Goal: Task Accomplishment & Management: Manage account settings

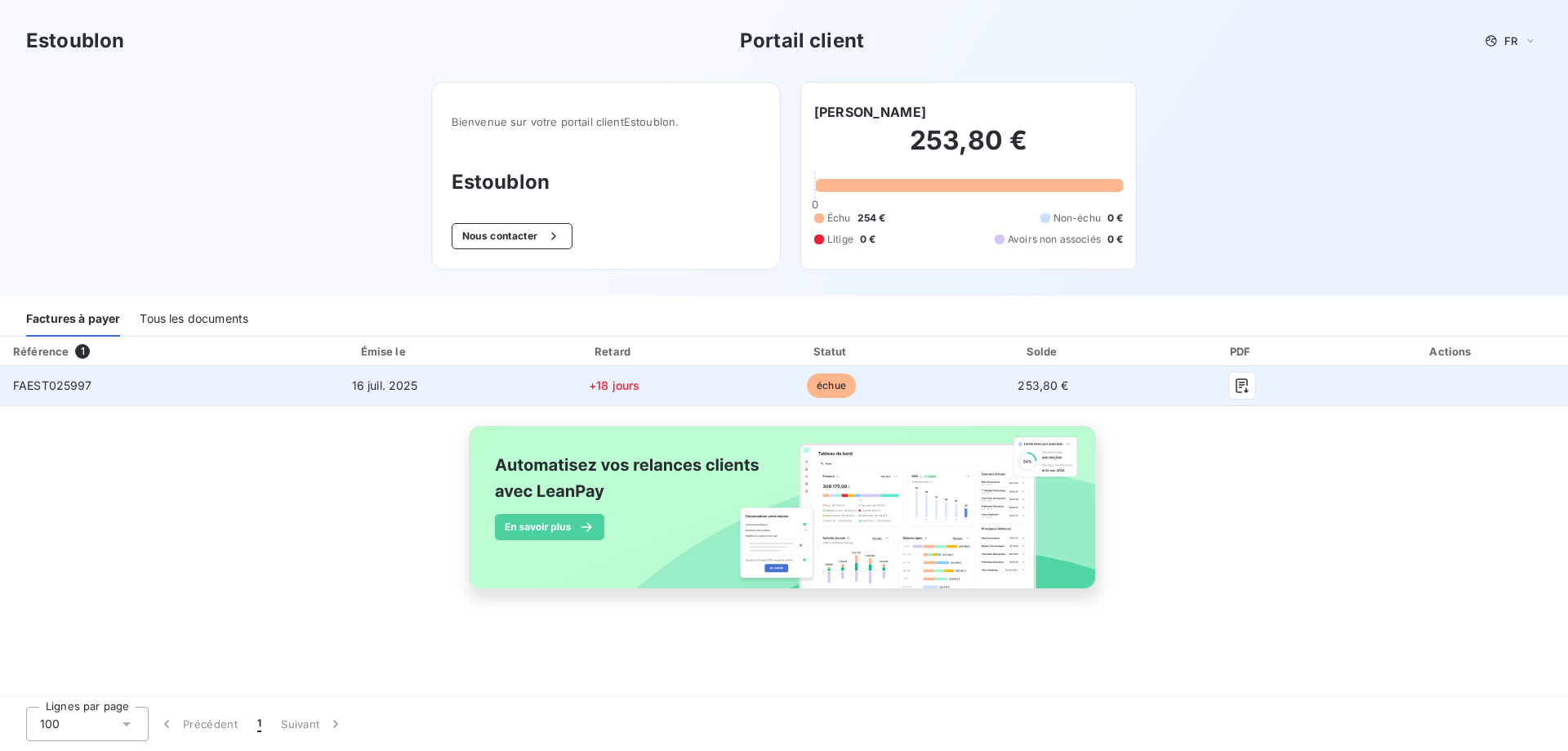
click at [62, 389] on span "FAEST025997" at bounding box center [53, 385] width 79 height 14
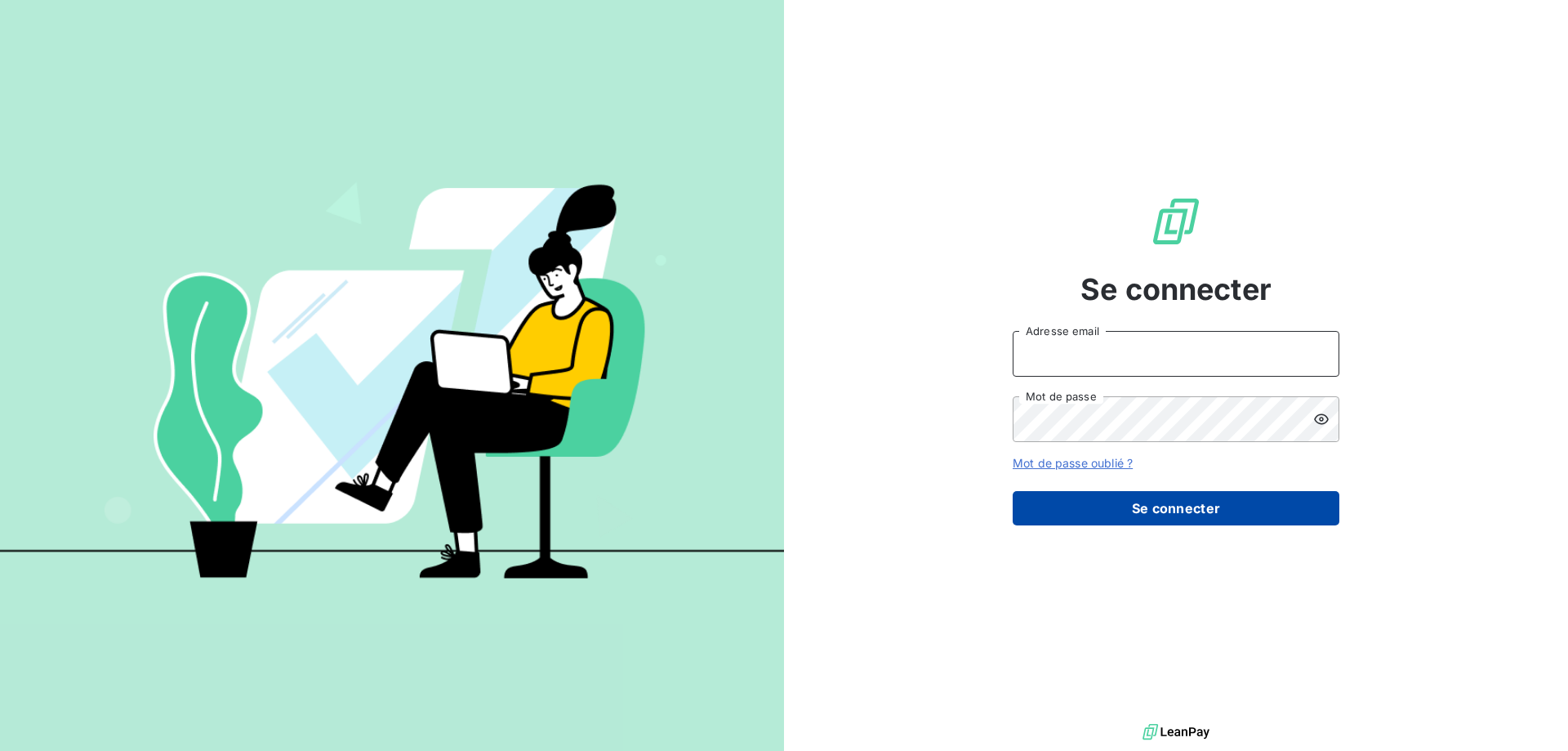
type input "[PERSON_NAME][EMAIL_ADDRESS][DOMAIN_NAME]"
click at [1191, 518] on button "Se connecter" at bounding box center [1176, 508] width 327 height 34
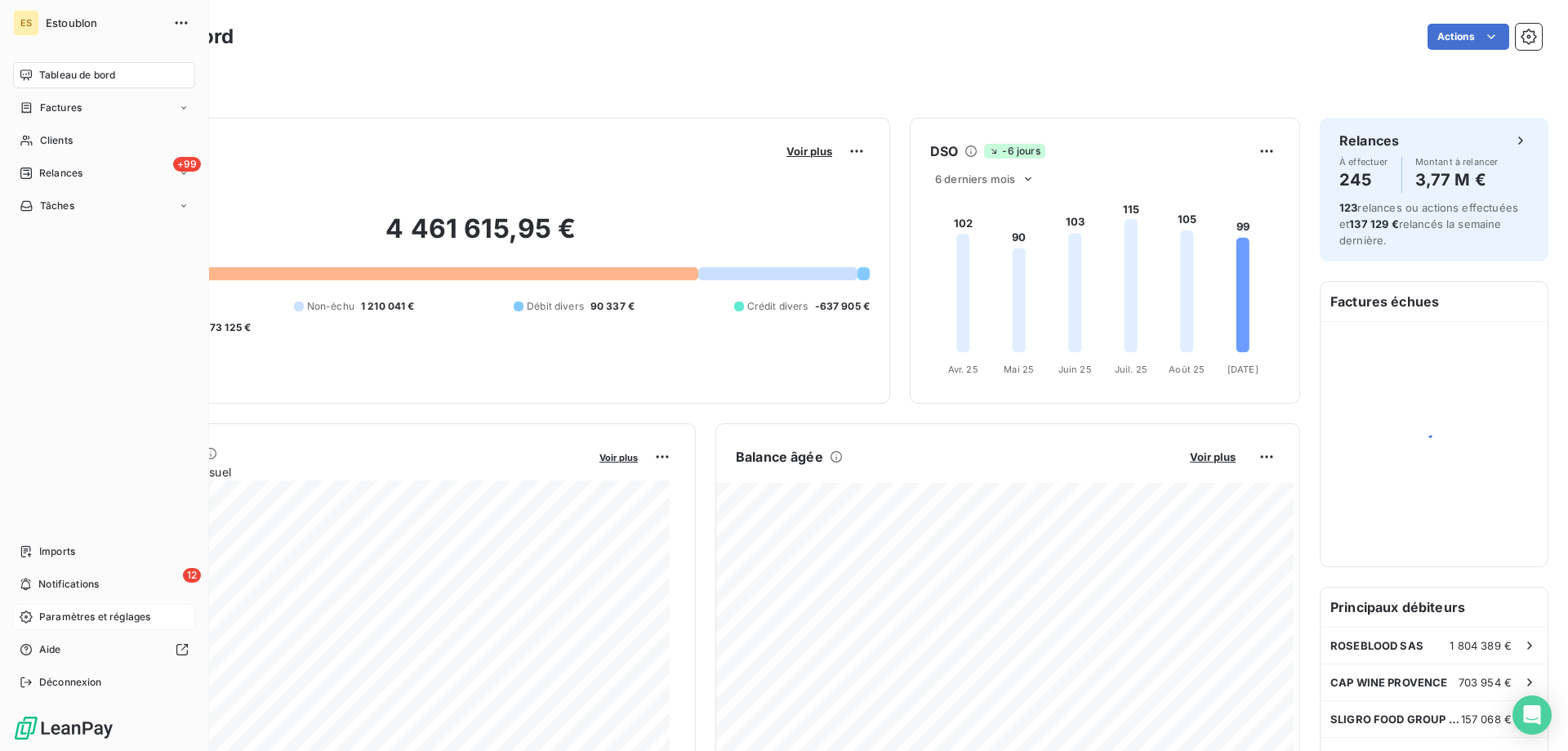
click at [95, 619] on span "Paramètres et réglages" at bounding box center [95, 617] width 111 height 15
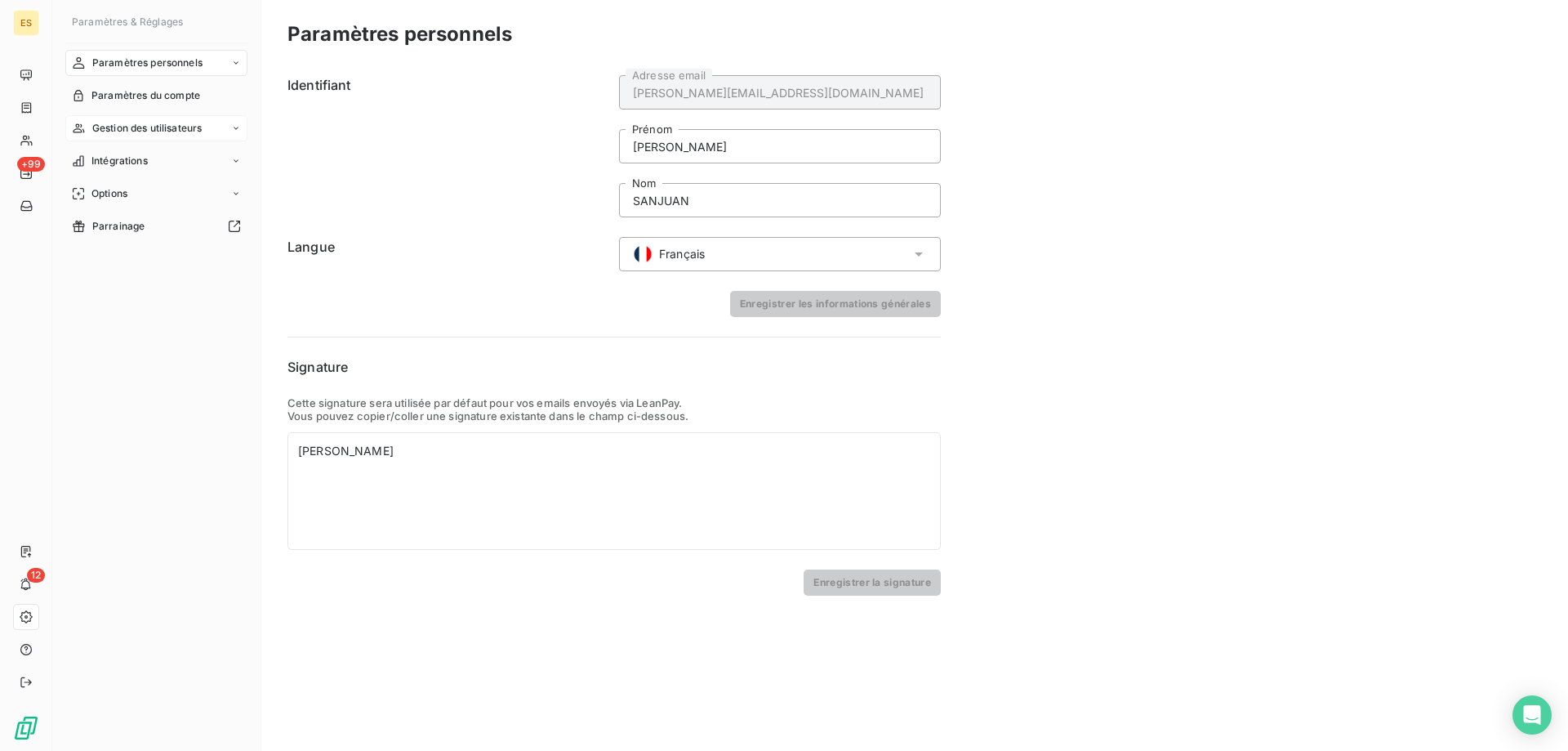
click at [156, 133] on span "Gestion des utilisateurs" at bounding box center [147, 128] width 110 height 15
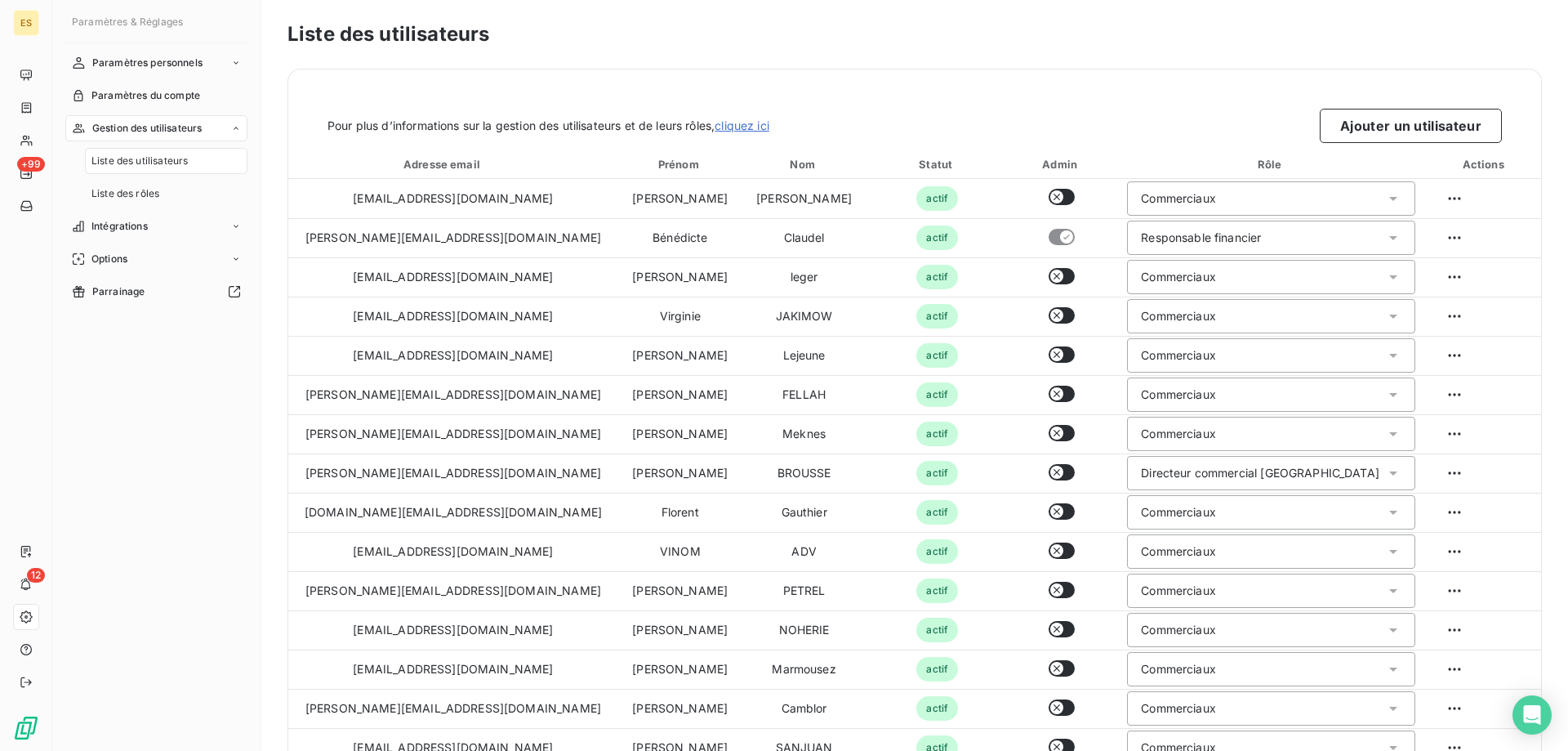
click at [157, 157] on span "Liste des utilisateurs" at bounding box center [139, 161] width 96 height 15
click at [1357, 133] on button "Ajouter un utilisateur" at bounding box center [1411, 125] width 182 height 34
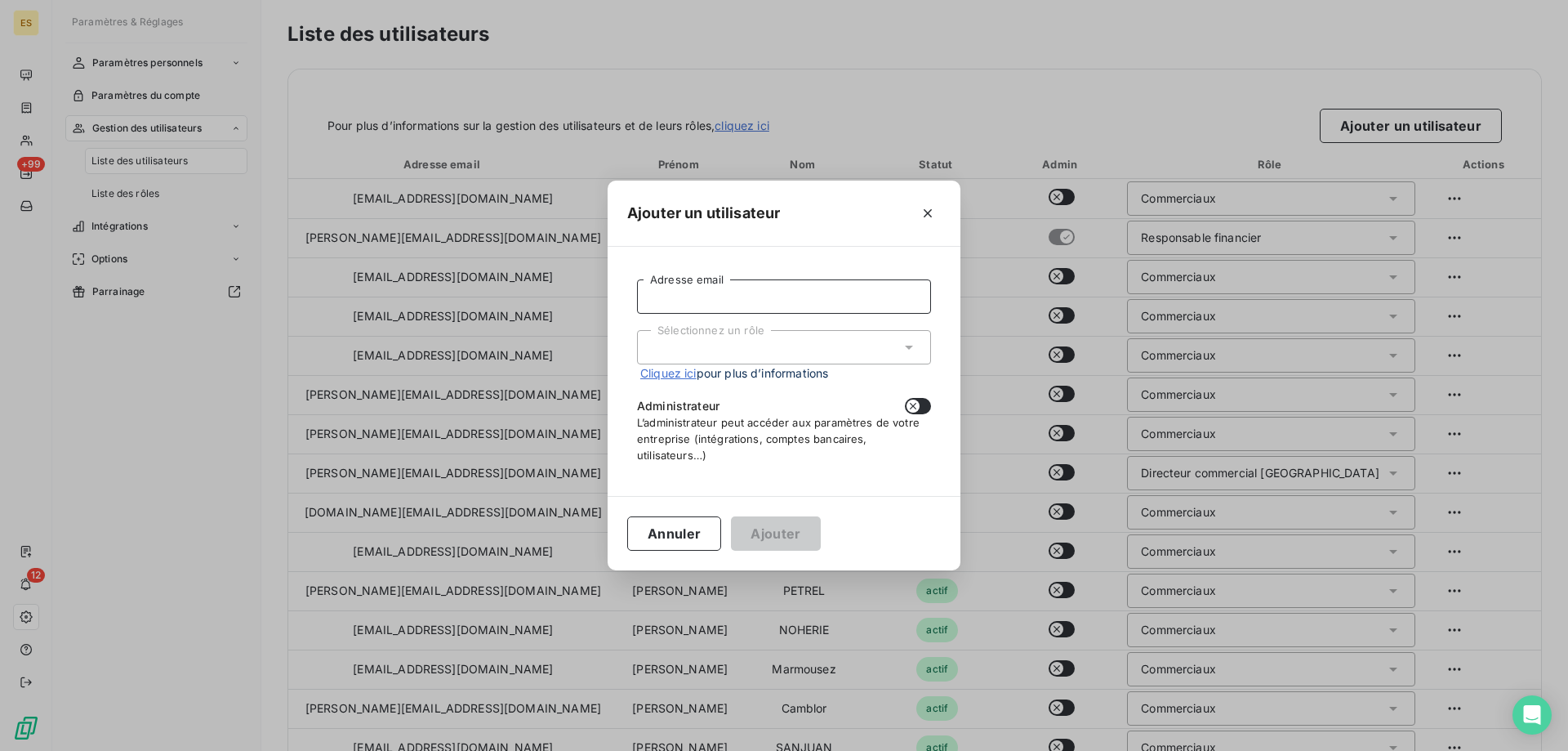
click at [725, 308] on input "Adresse email" at bounding box center [784, 297] width 294 height 34
paste input "[EMAIL_ADDRESS][DOMAIN_NAME]"
type input "[EMAIL_ADDRESS][DOMAIN_NAME]"
click at [702, 352] on div "Sélectionnez un rôle" at bounding box center [784, 347] width 294 height 34
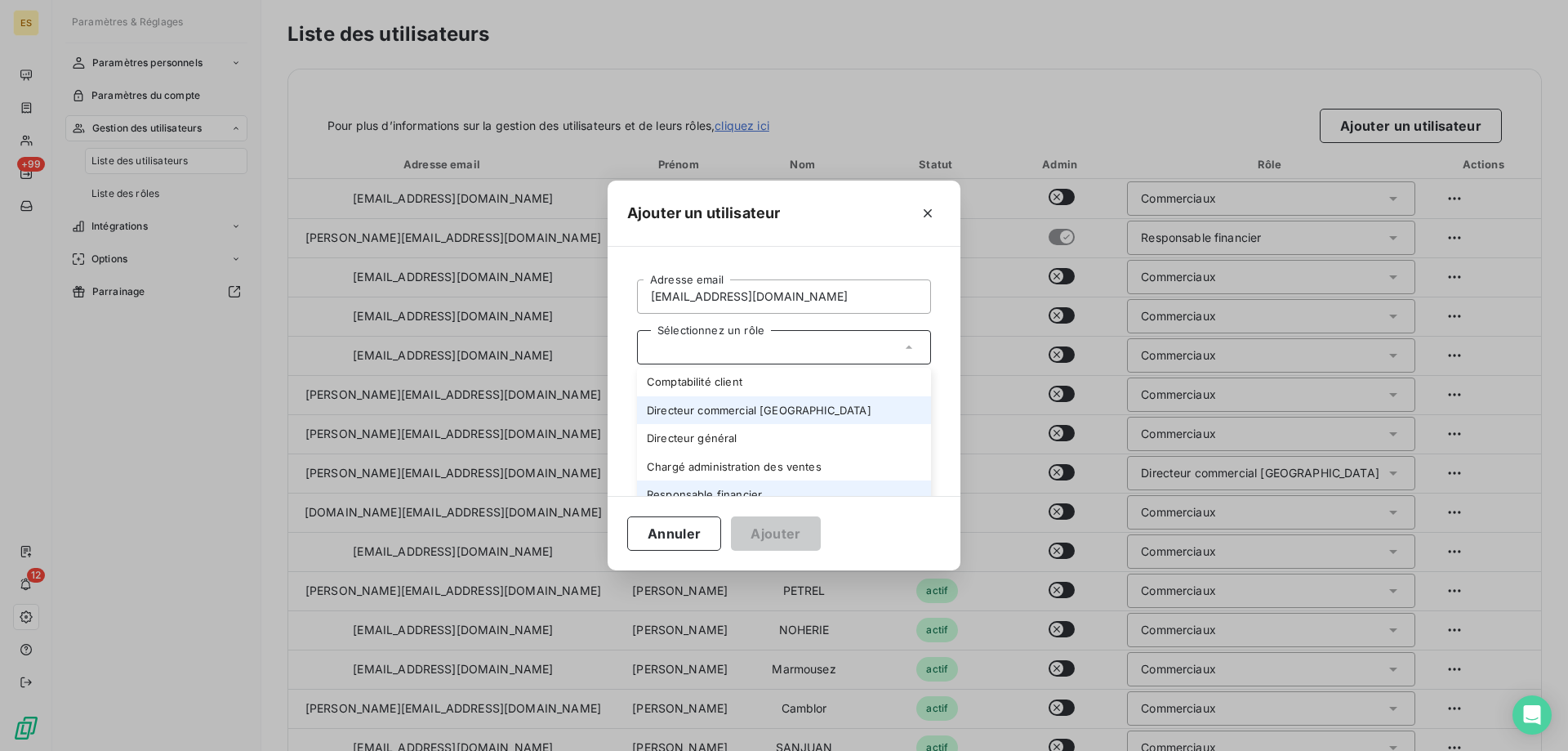
scroll to position [70, 0]
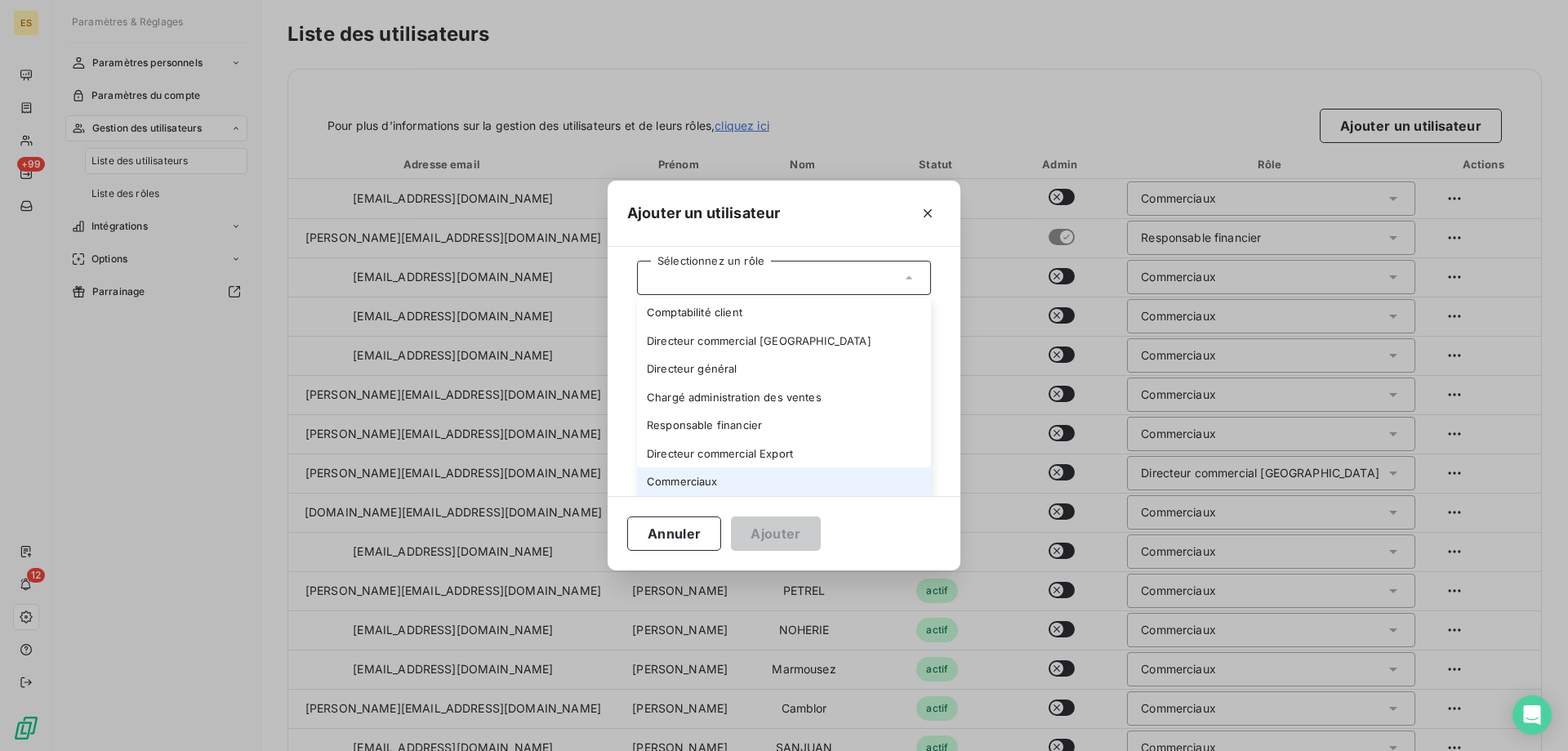
click at [721, 478] on li "Commerciaux" at bounding box center [784, 482] width 294 height 28
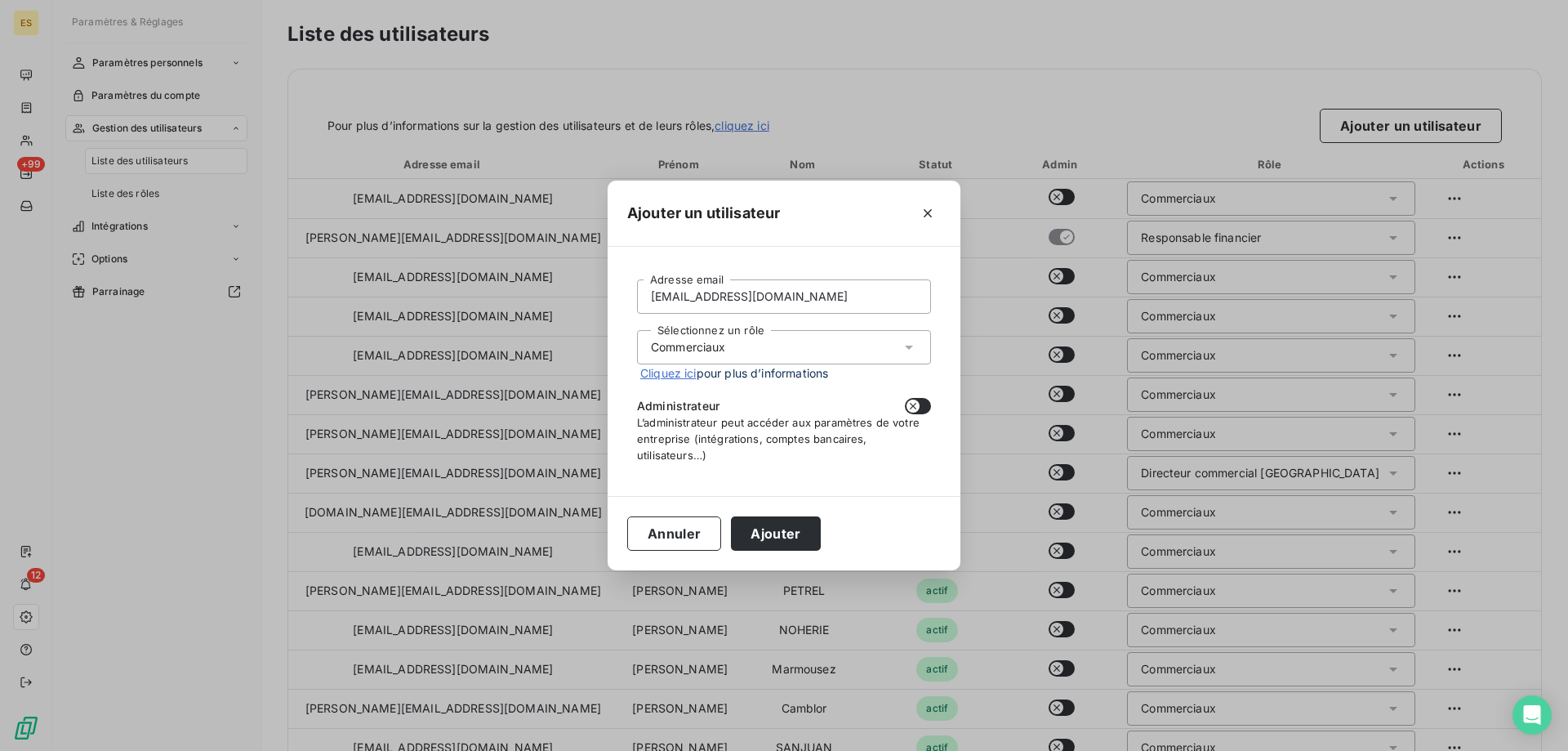
scroll to position [0, 0]
click at [777, 533] on button "Ajouter" at bounding box center [775, 533] width 89 height 34
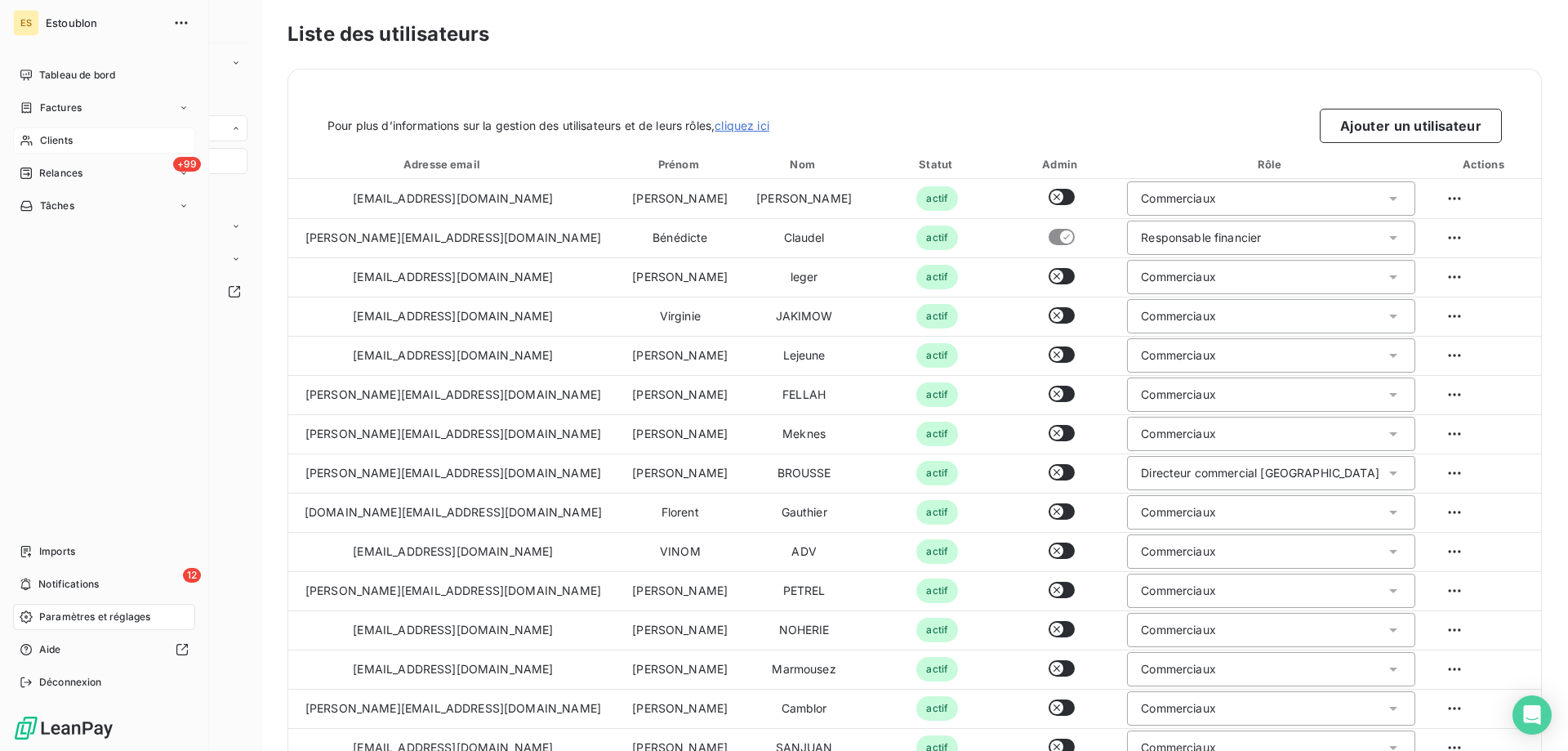
click at [35, 133] on div "Clients" at bounding box center [104, 140] width 182 height 26
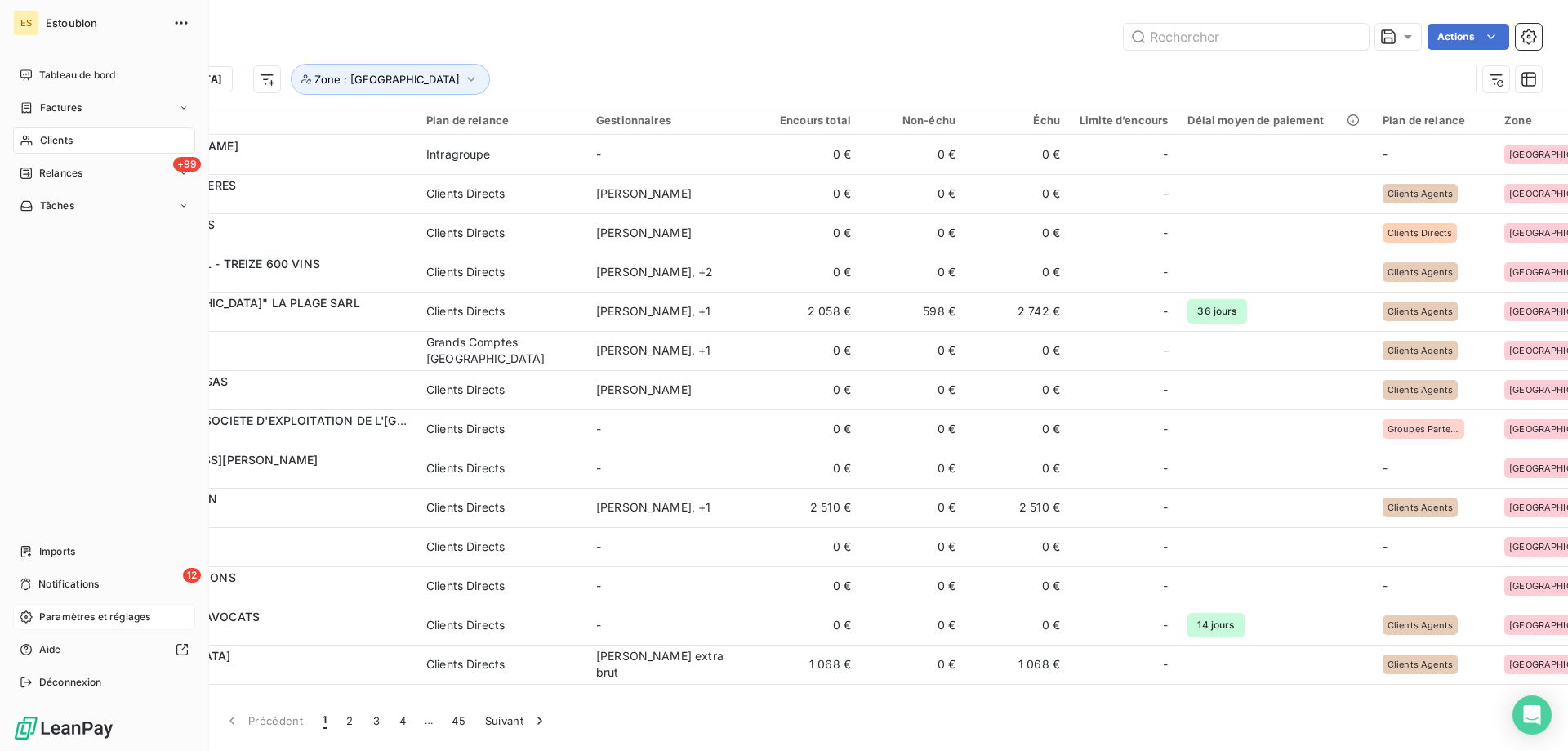
click at [39, 616] on div "Paramètres et réglages" at bounding box center [104, 617] width 182 height 26
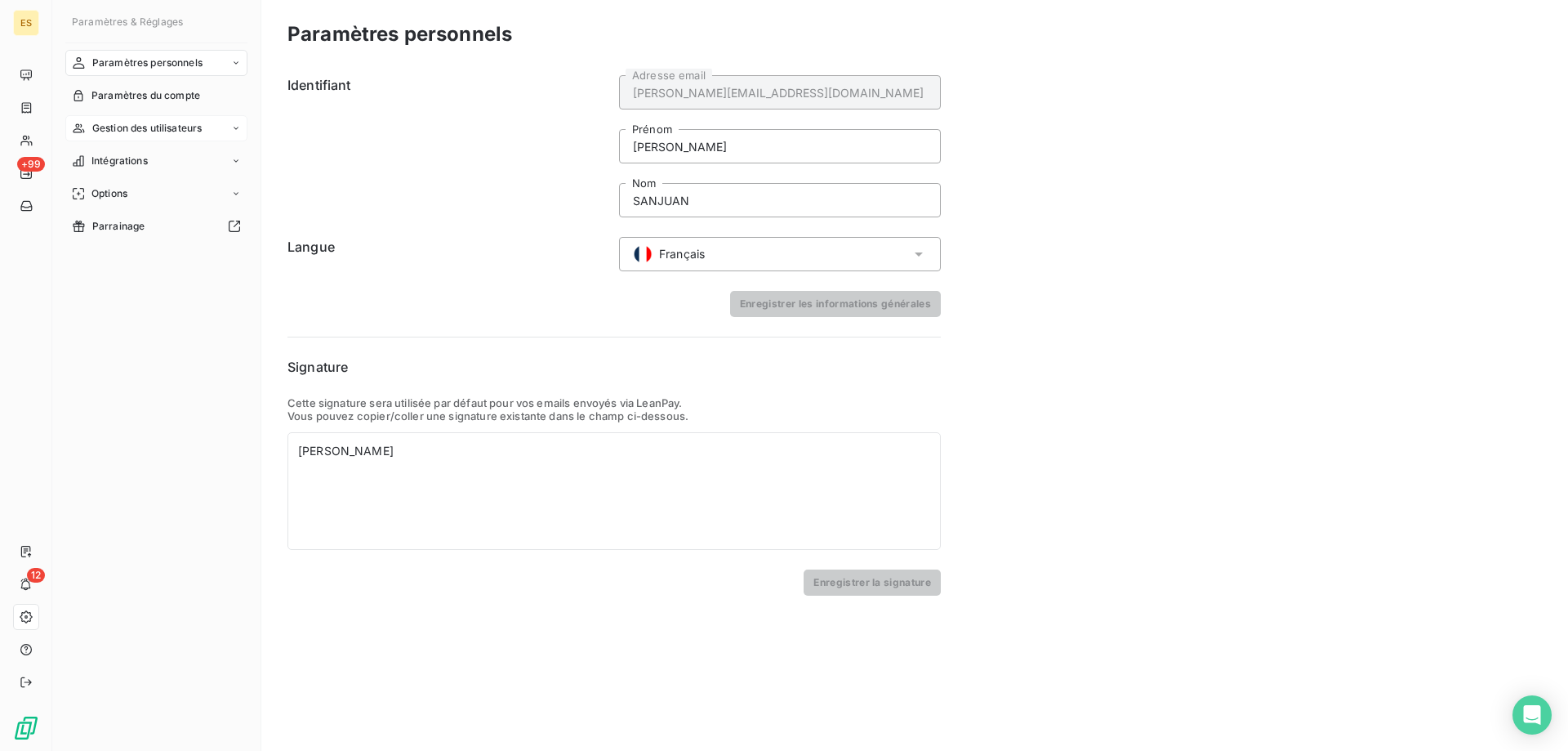
click at [136, 124] on span "Gestion des utilisateurs" at bounding box center [147, 128] width 110 height 15
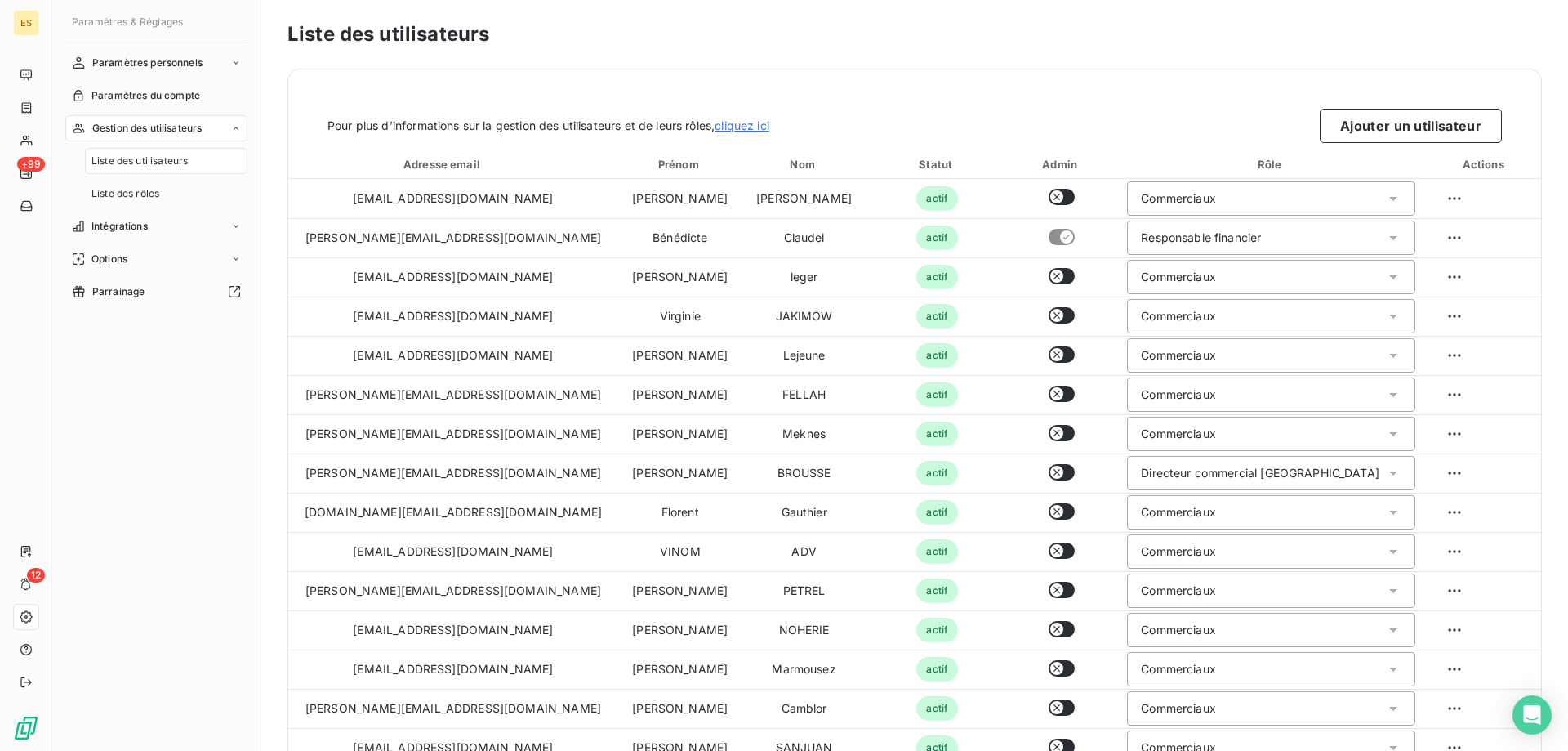
click at [137, 156] on span "Liste des utilisateurs" at bounding box center [139, 161] width 96 height 15
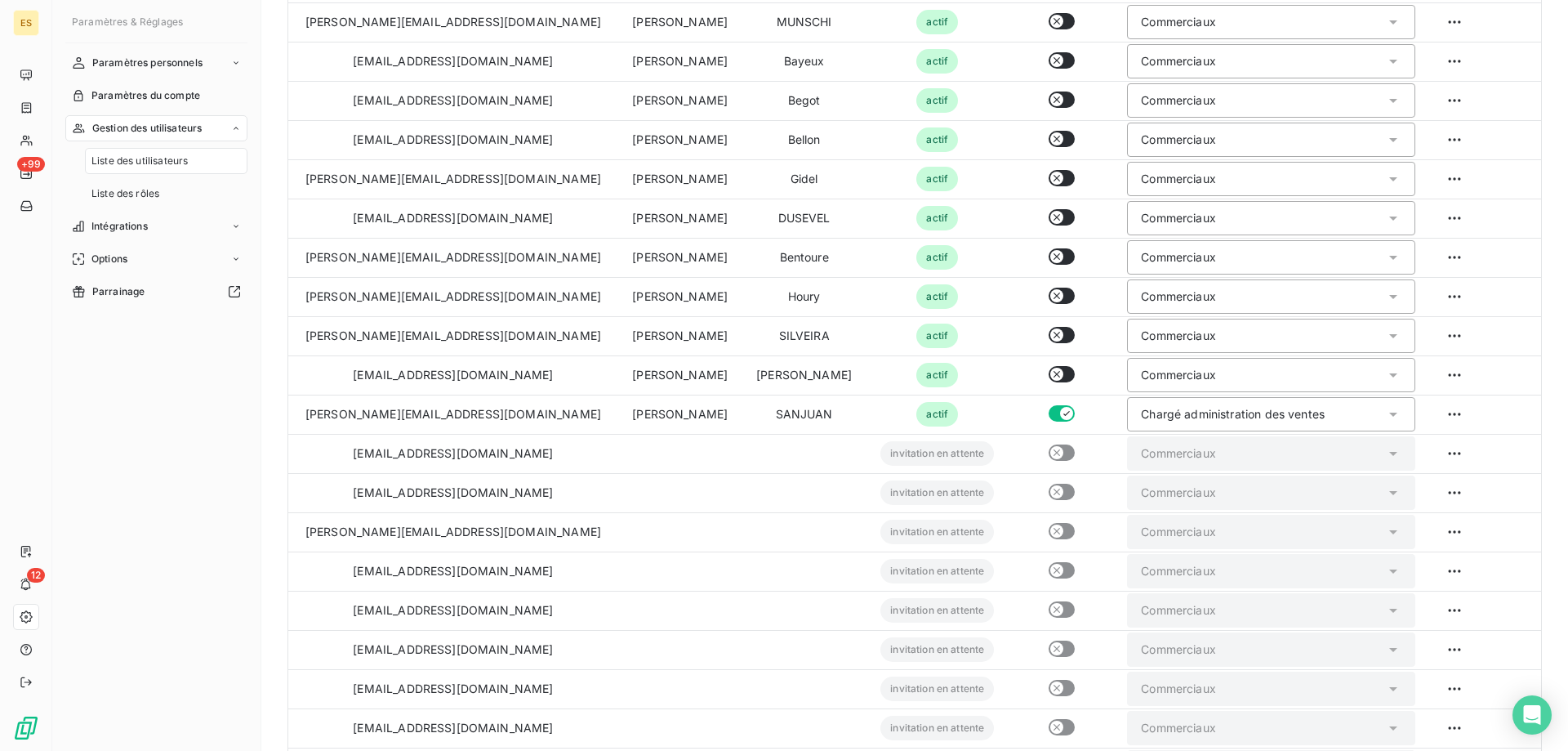
scroll to position [1567, 0]
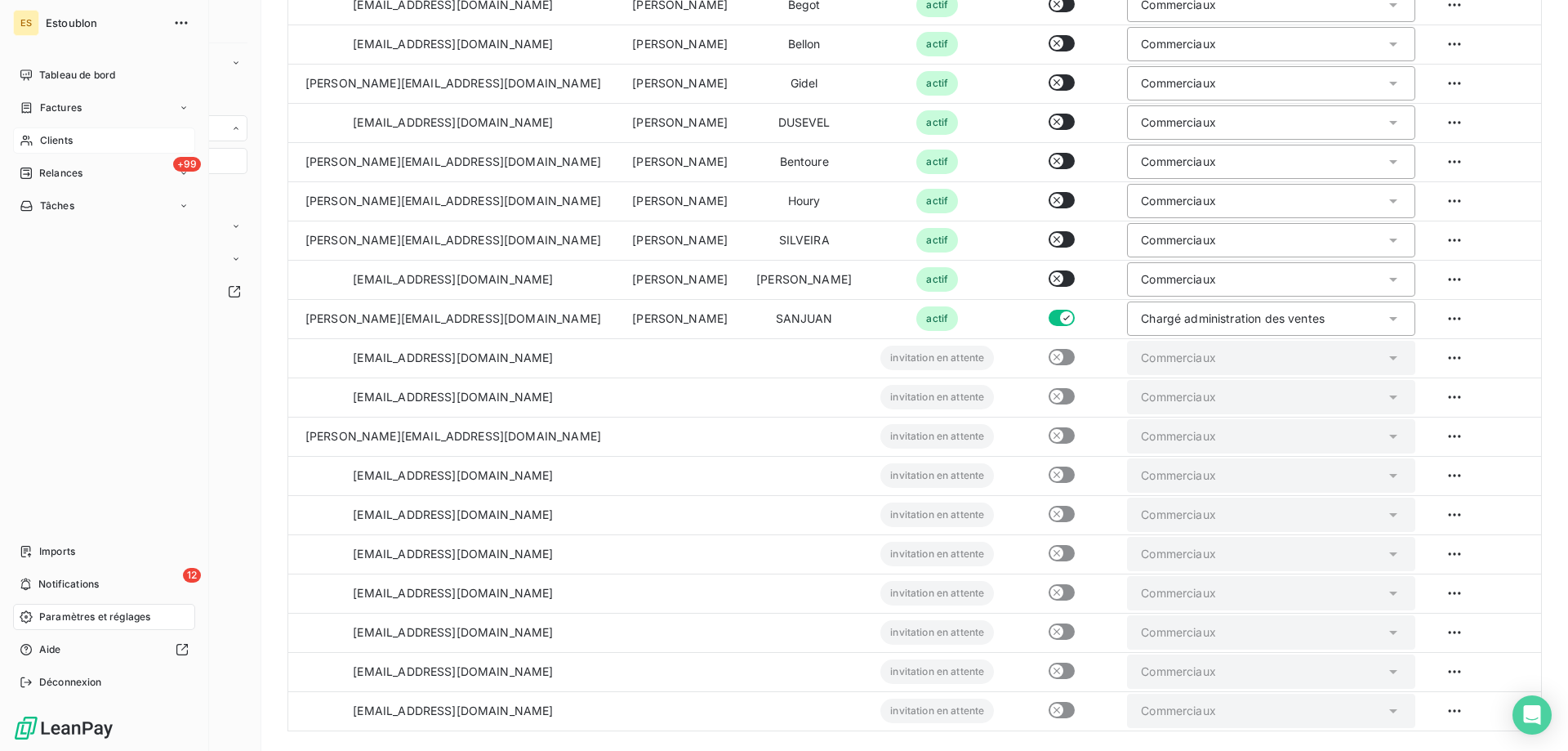
click at [41, 139] on span "Clients" at bounding box center [57, 140] width 33 height 15
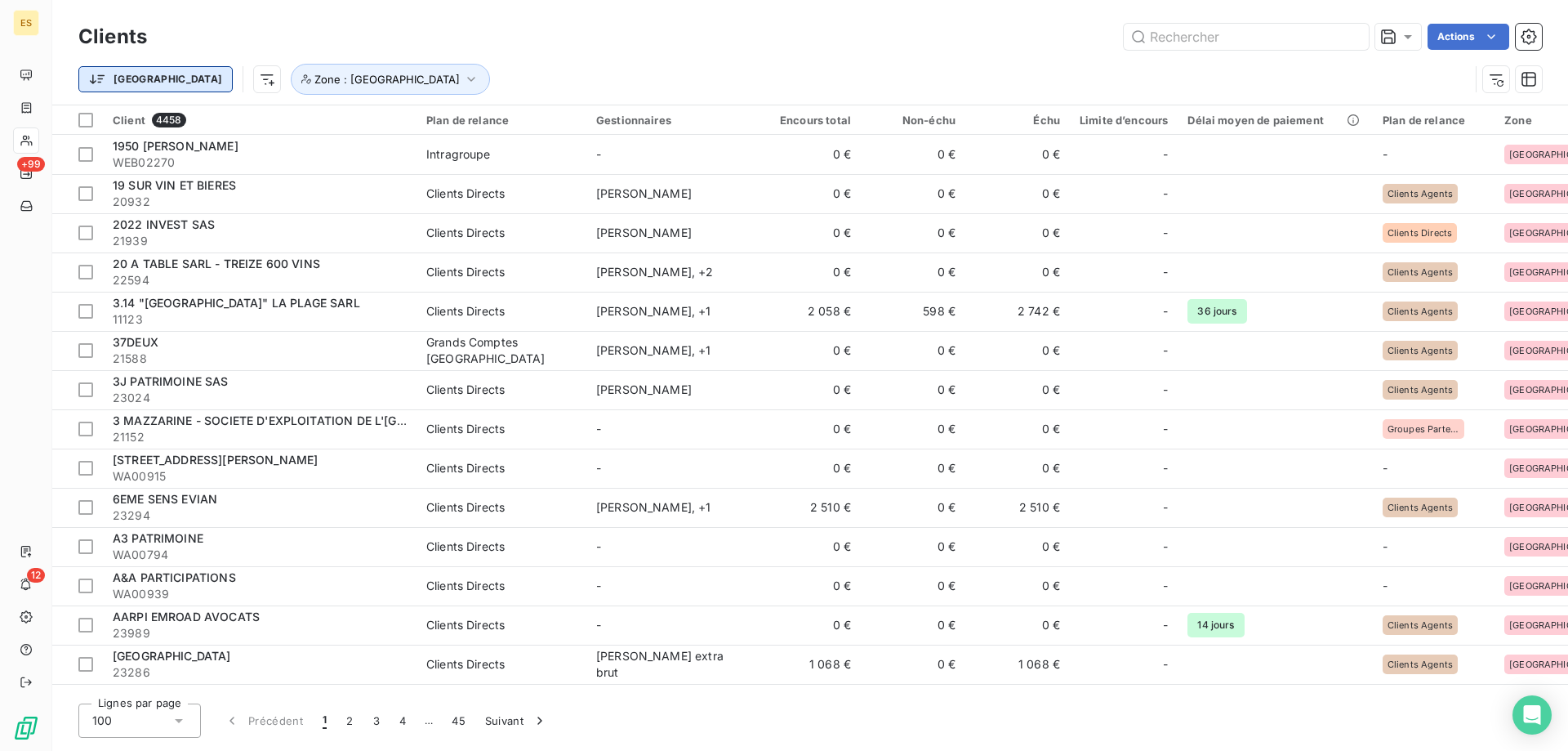
click at [111, 77] on html "ES +99 12 Clients Actions [GEOGRAPHIC_DATA] Zone : [GEOGRAPHIC_DATA] Client 445…" at bounding box center [784, 375] width 1568 height 751
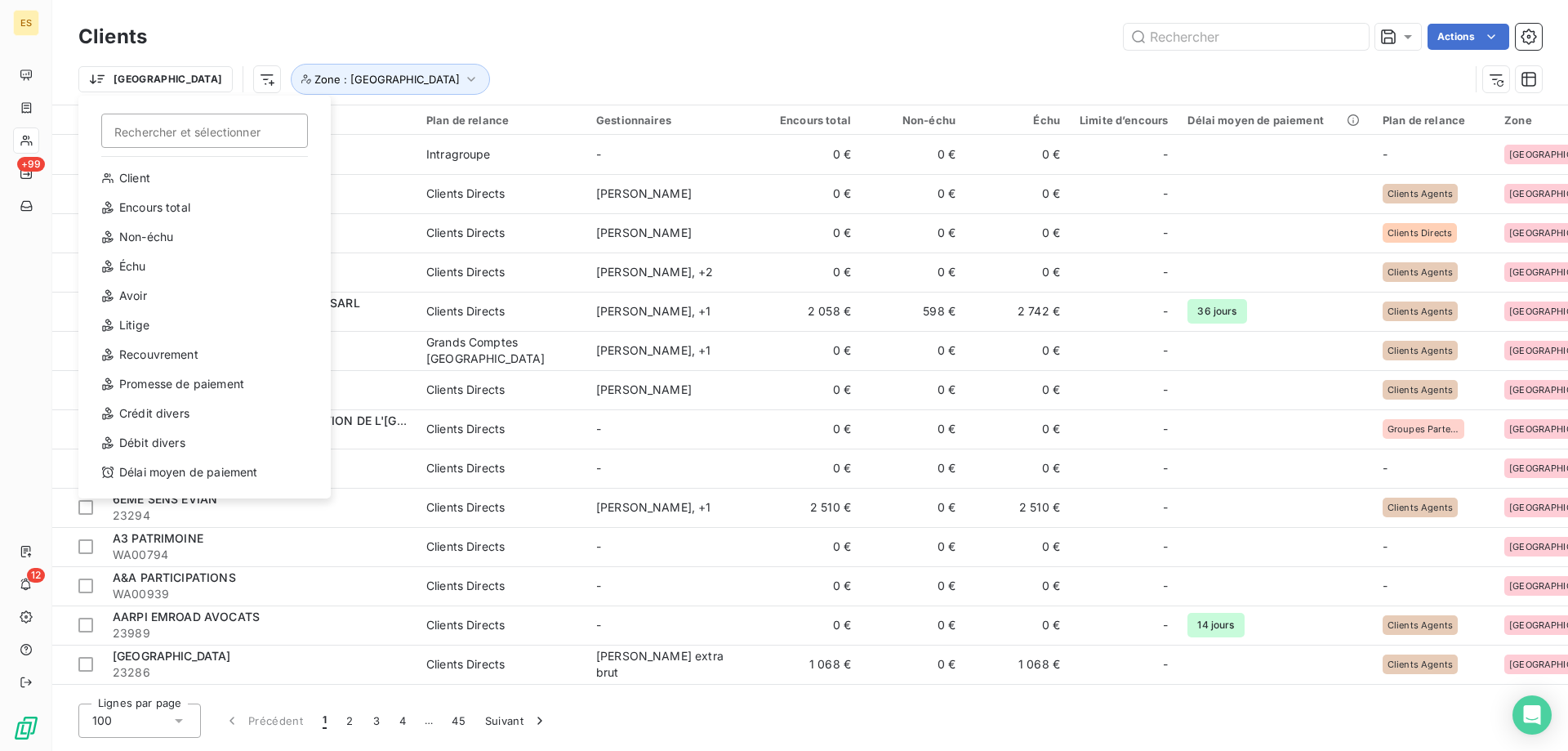
click at [573, 55] on html "ES +99 12 Clients Actions Trier Rechercher et sélectionner Client Encours total…" at bounding box center [784, 375] width 1568 height 751
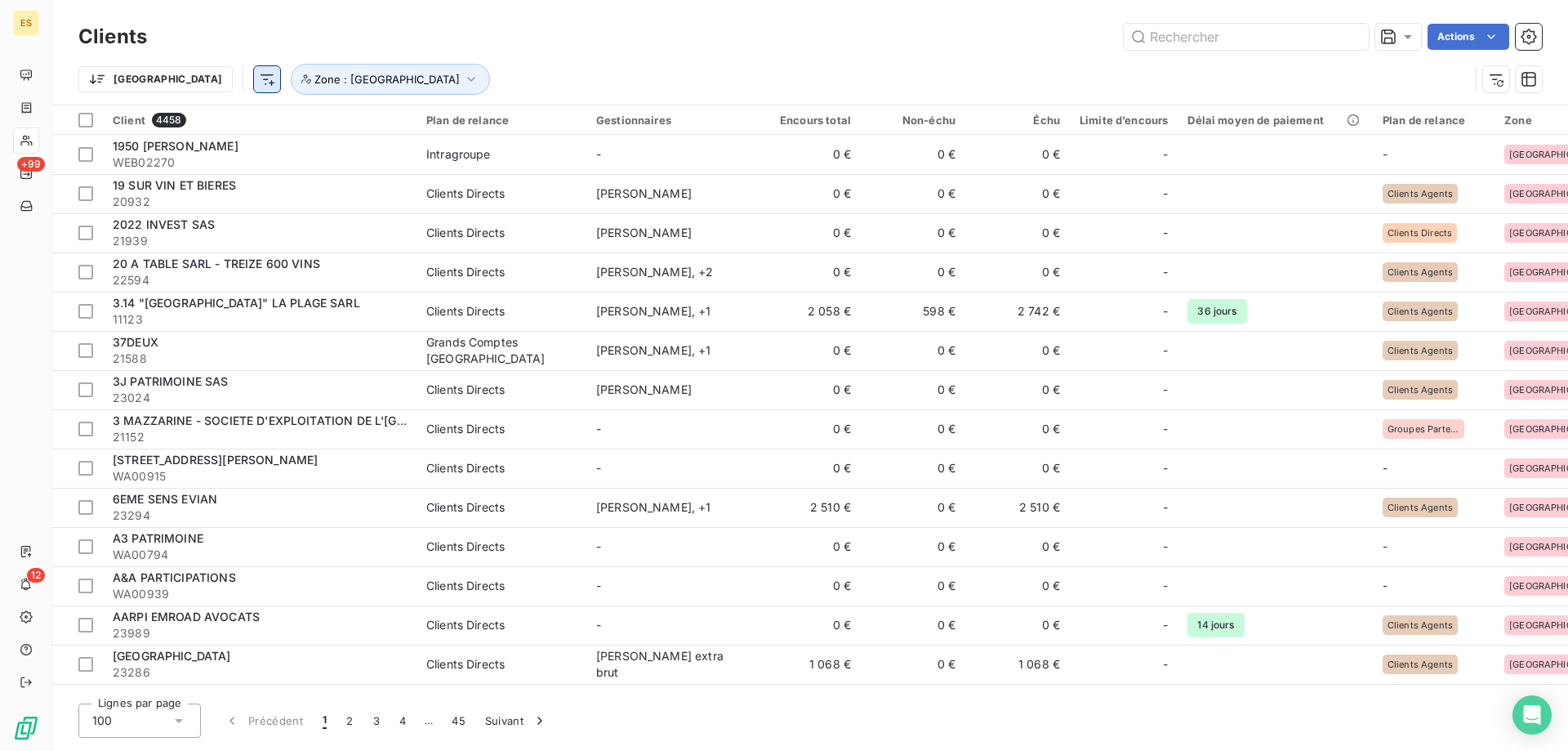
click at [191, 88] on html "ES +99 12 Clients Actions [GEOGRAPHIC_DATA] Zone : [GEOGRAPHIC_DATA] Client 445…" at bounding box center [784, 375] width 1568 height 751
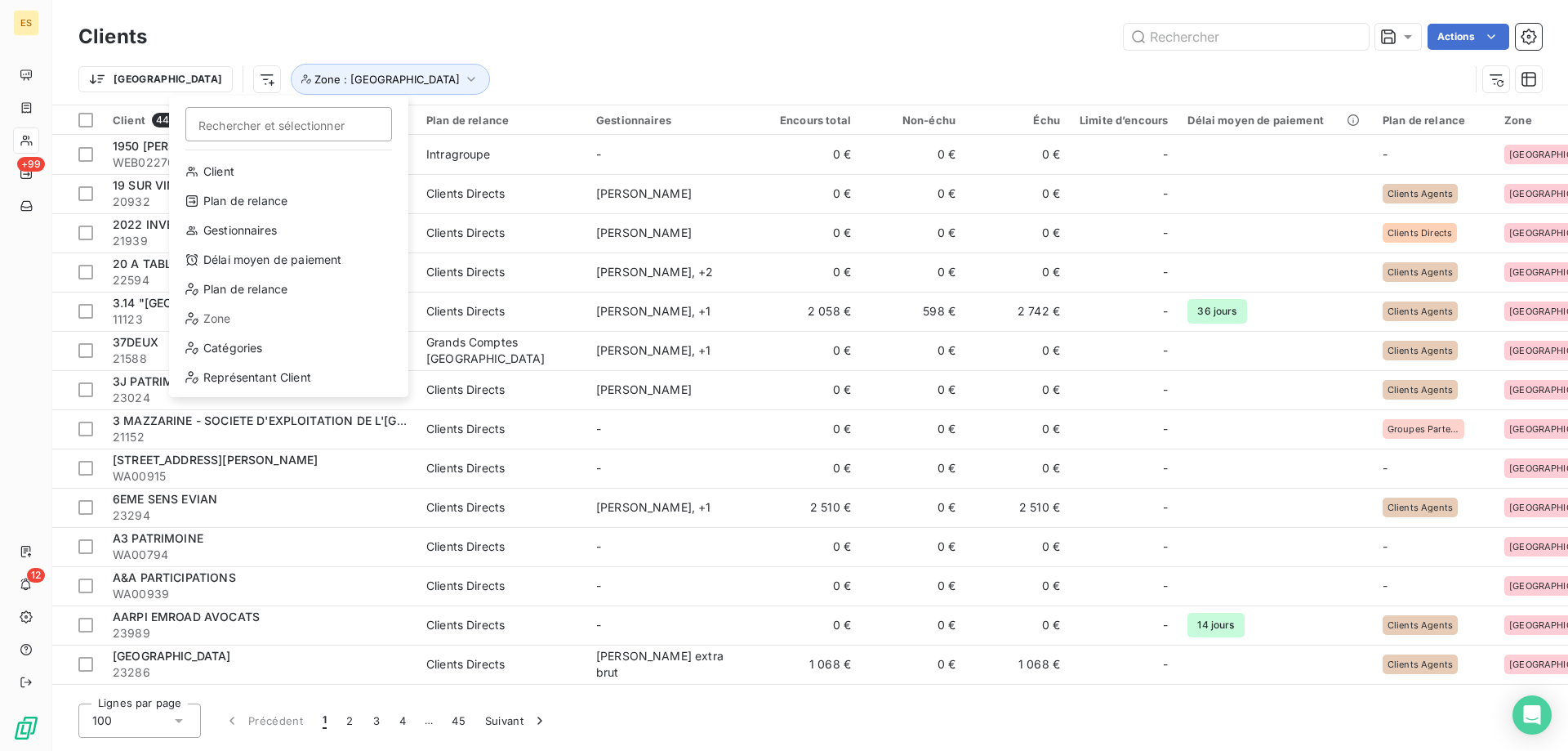
click at [586, 31] on html "ES +99 12 Clients Actions Trier Rechercher et sélectionner Client Plan de relan…" at bounding box center [784, 375] width 1568 height 751
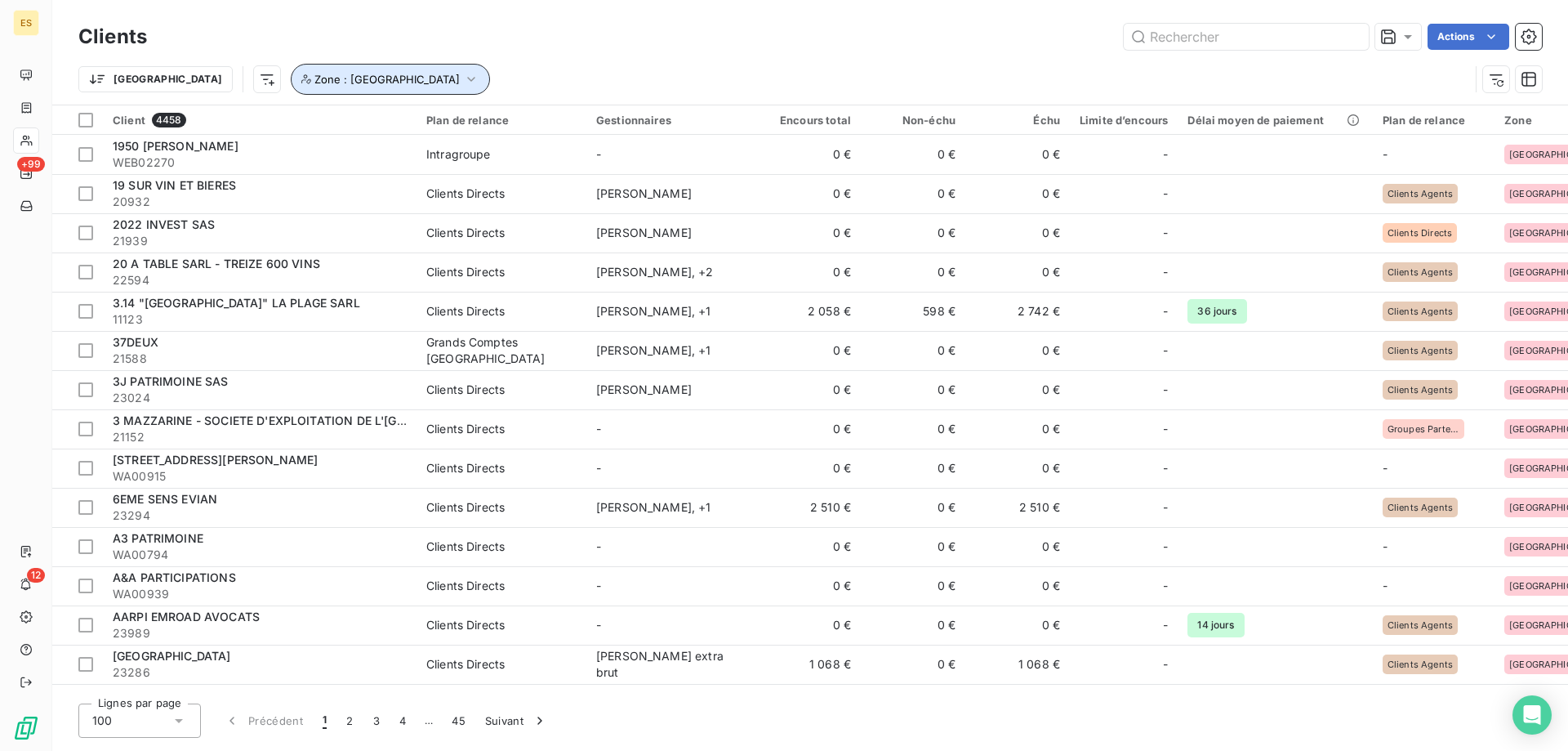
click at [322, 72] on button "Zone : [GEOGRAPHIC_DATA]" at bounding box center [391, 79] width 200 height 31
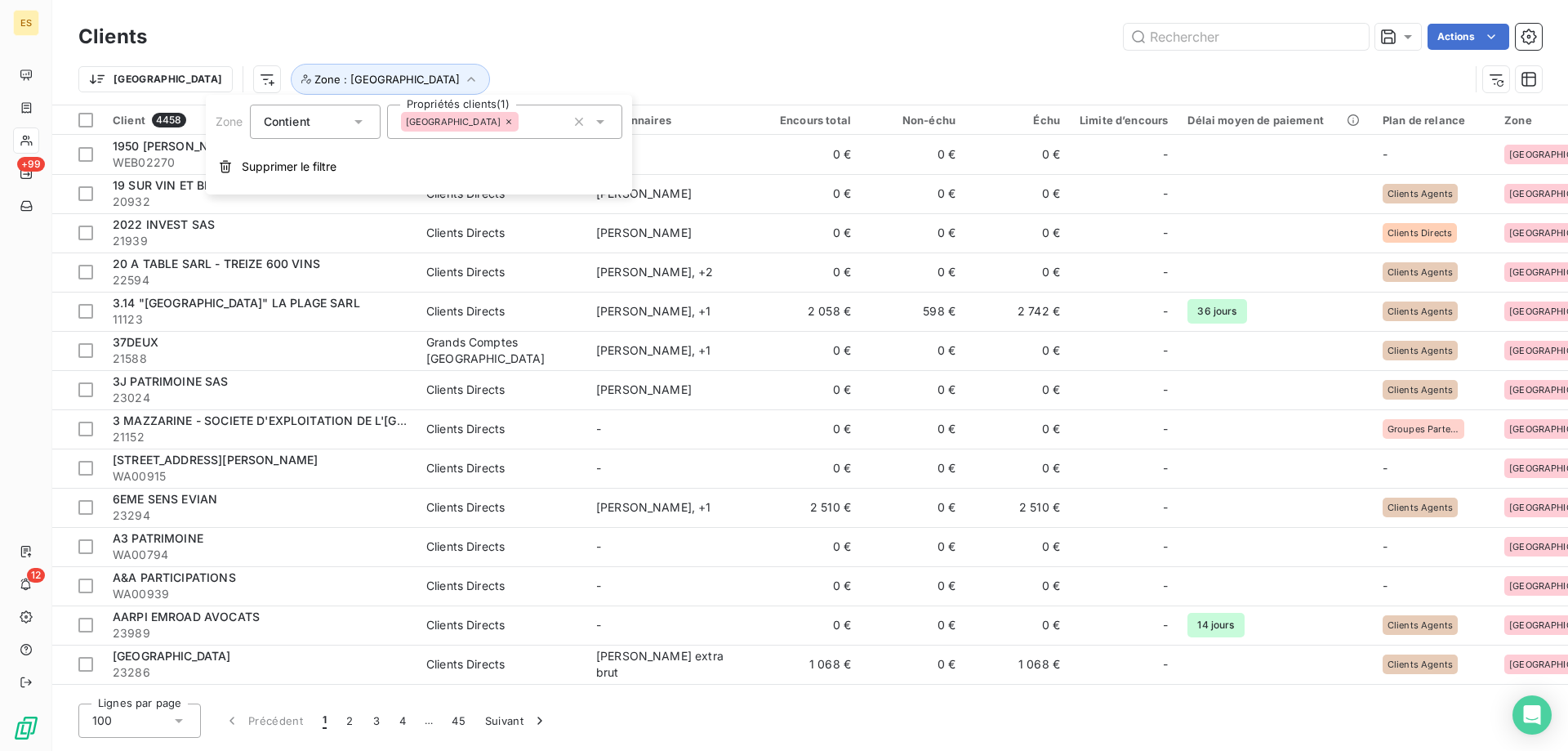
click at [283, 125] on span "Contient" at bounding box center [286, 121] width 46 height 14
click at [490, 68] on div "Trier Zone : [GEOGRAPHIC_DATA]" at bounding box center [773, 79] width 1391 height 31
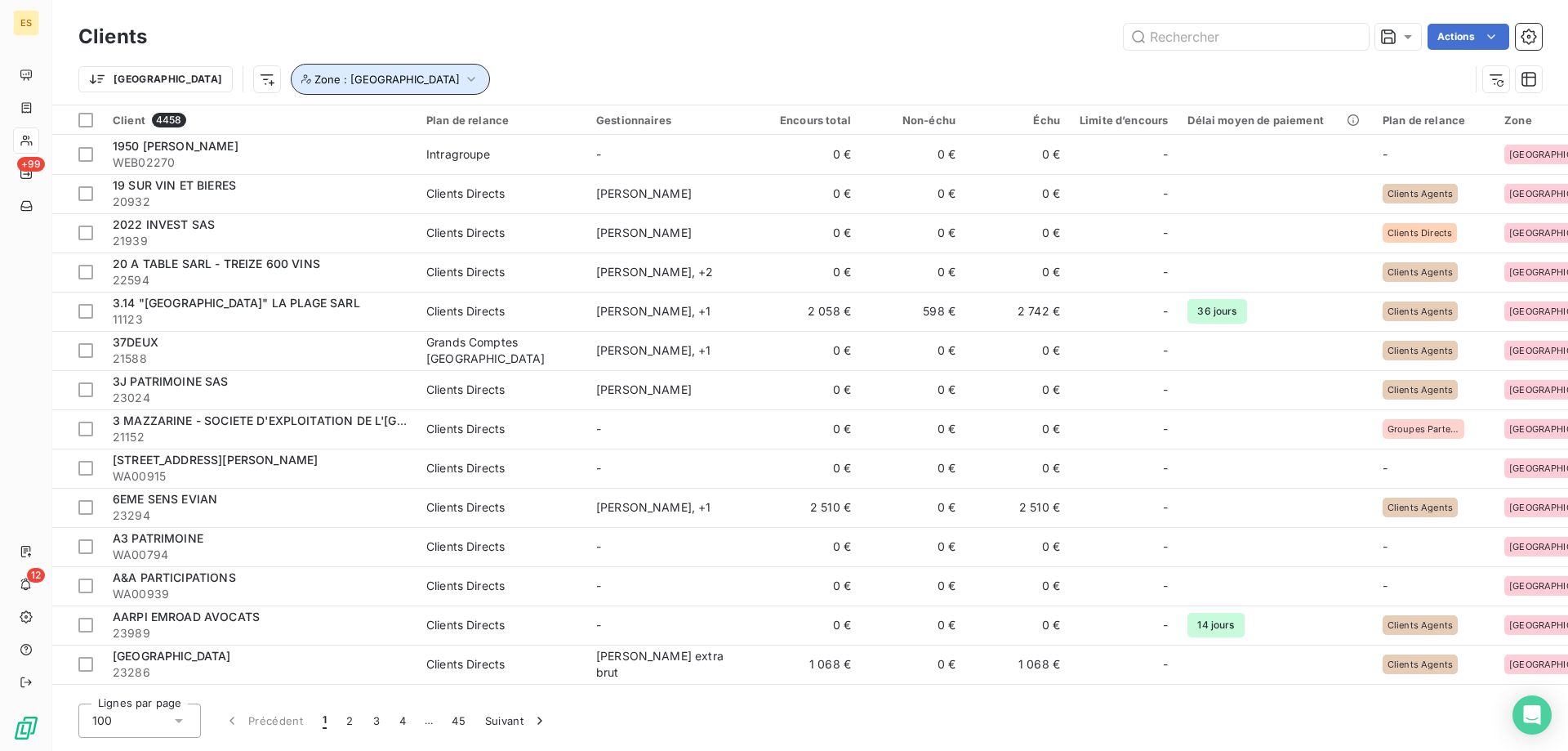
click at [315, 80] on span "Zone : [GEOGRAPHIC_DATA]" at bounding box center [387, 79] width 145 height 13
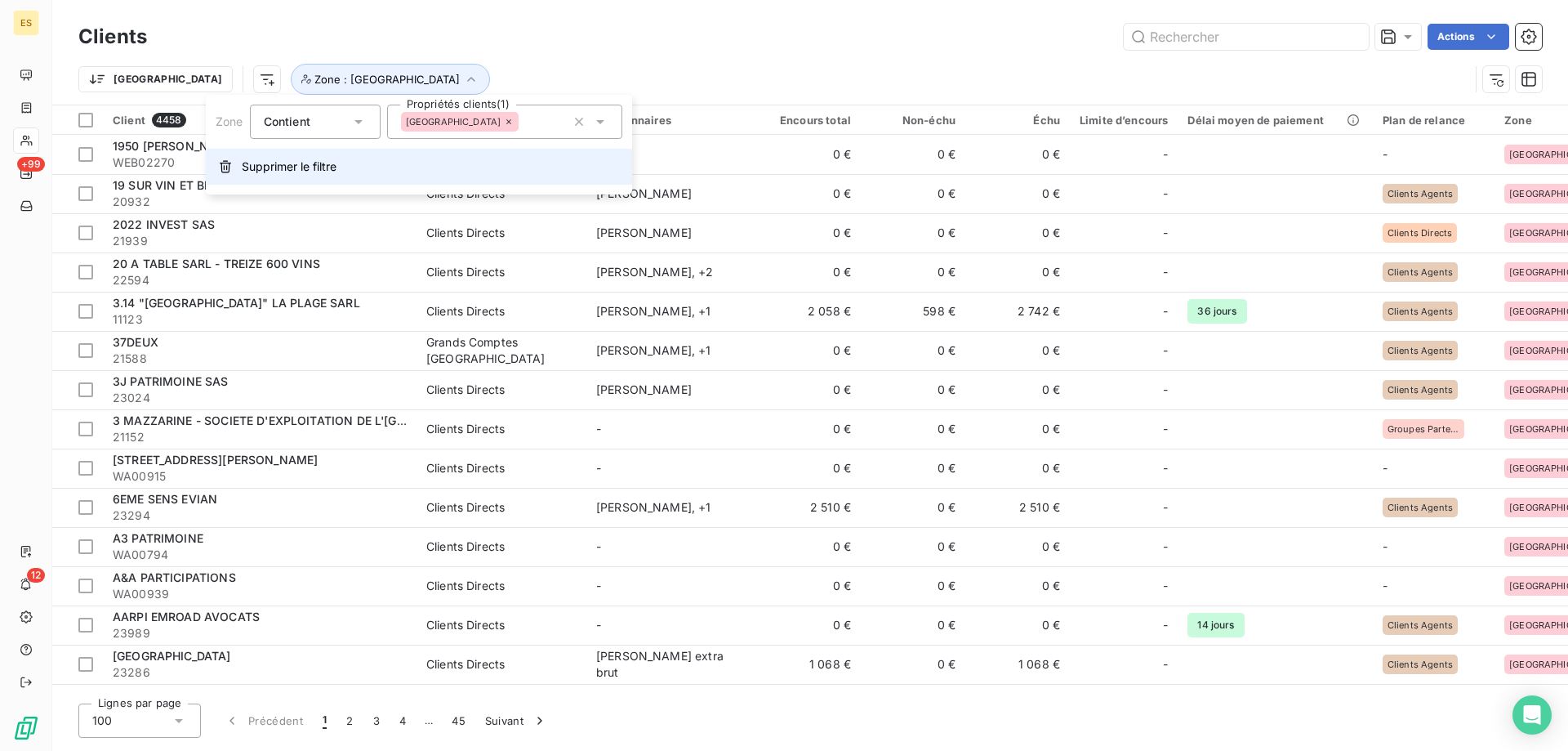
click at [270, 158] on span "Supprimer le filtre" at bounding box center [289, 166] width 95 height 16
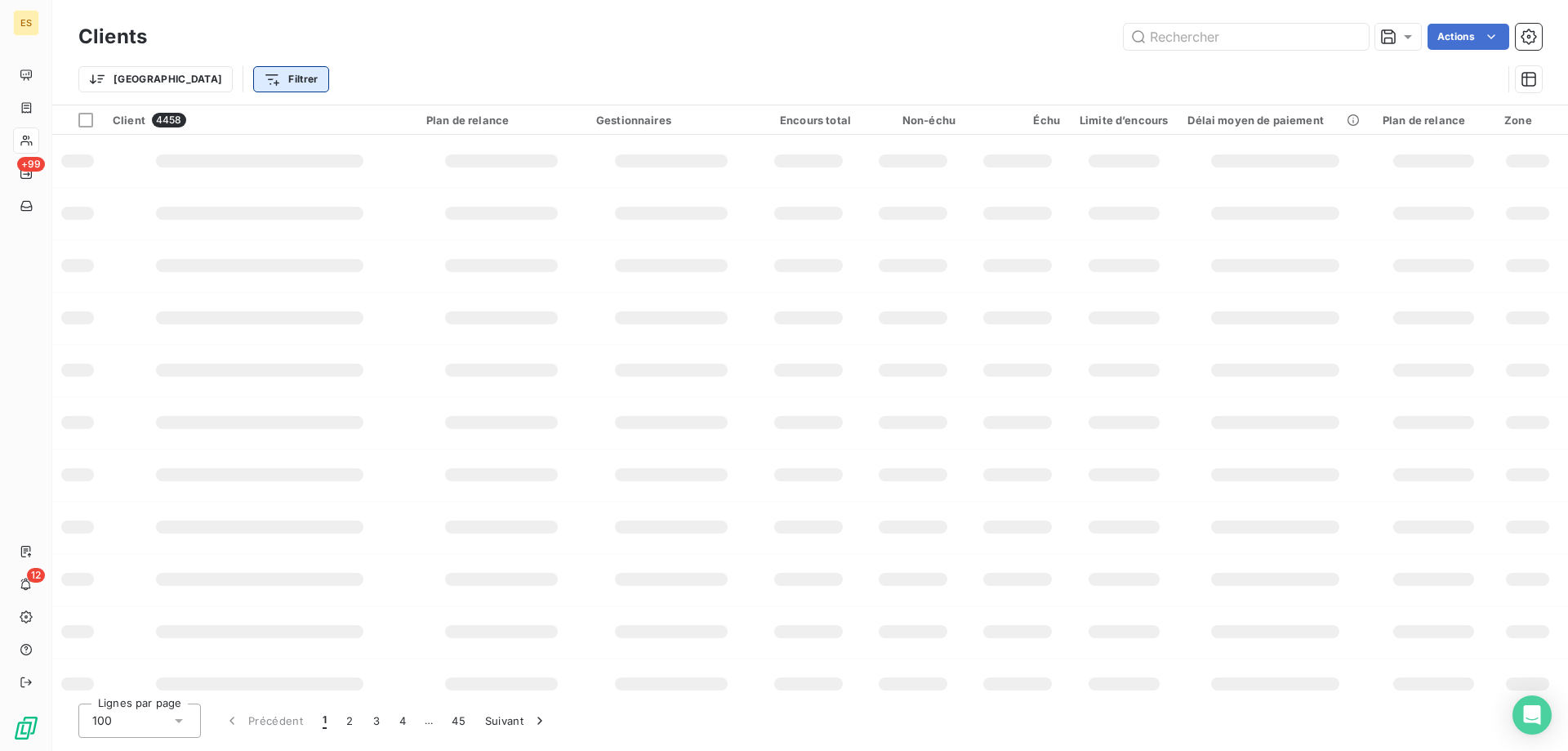
click at [203, 78] on html "ES +99 12 Clients Actions Trier Filtrer Client 4458 Plan de relance Gestionnair…" at bounding box center [784, 375] width 1568 height 751
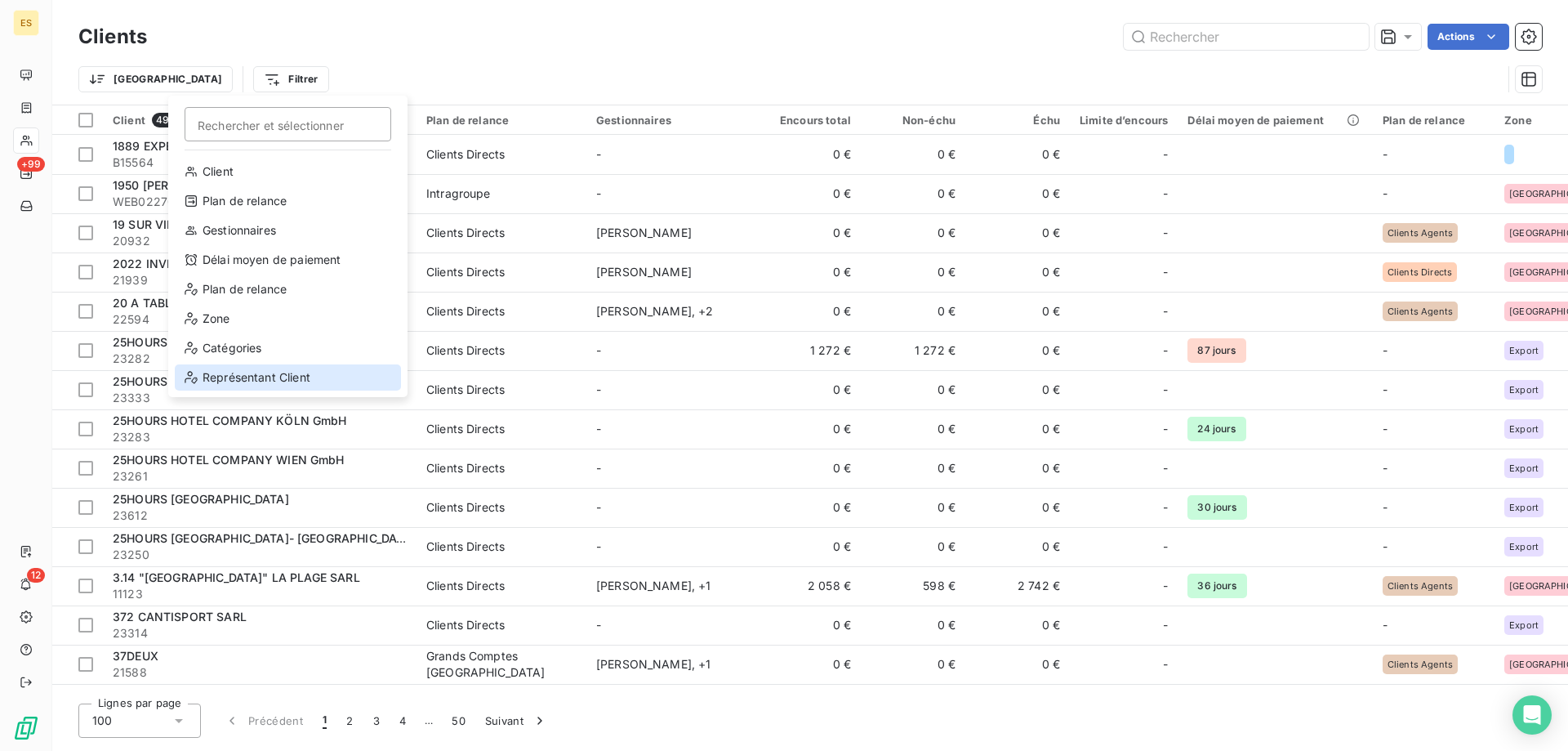
click at [247, 371] on div "Représentant Client" at bounding box center [288, 378] width 226 height 26
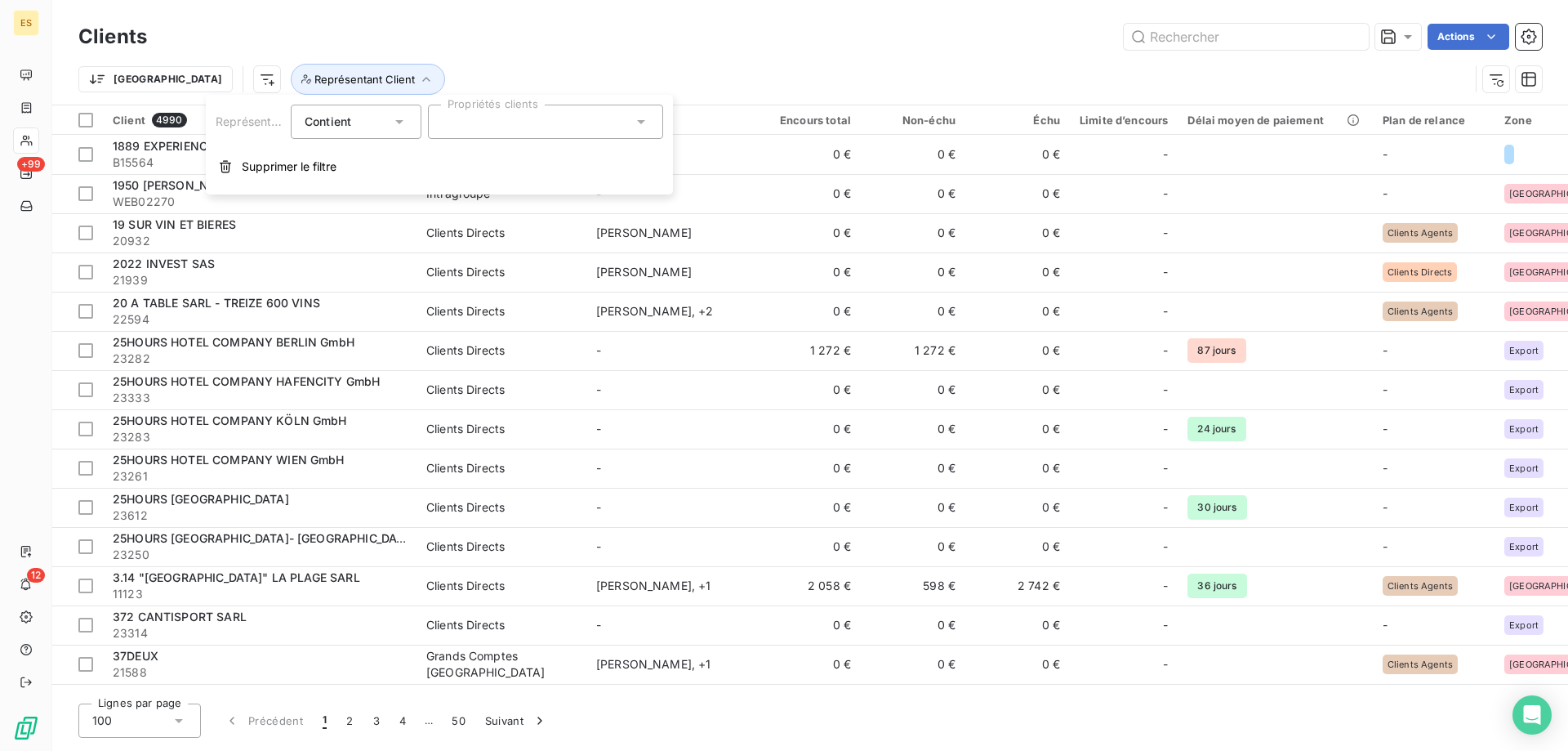
click at [477, 116] on div at bounding box center [545, 122] width 235 height 34
type input "lejeun"
click at [442, 155] on div at bounding box center [448, 162] width 15 height 15
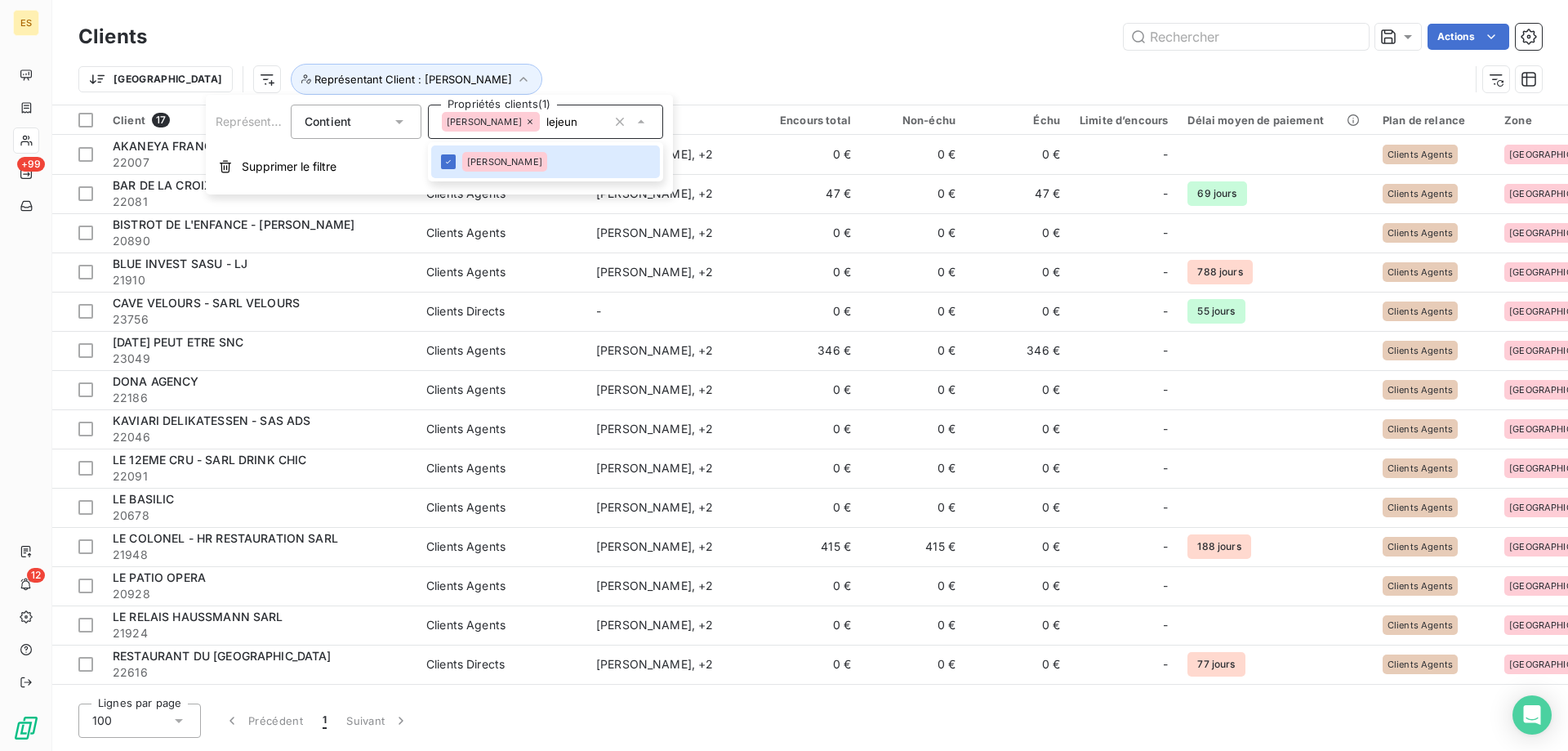
click at [791, 53] on div "Clients Actions" at bounding box center [810, 37] width 1463 height 34
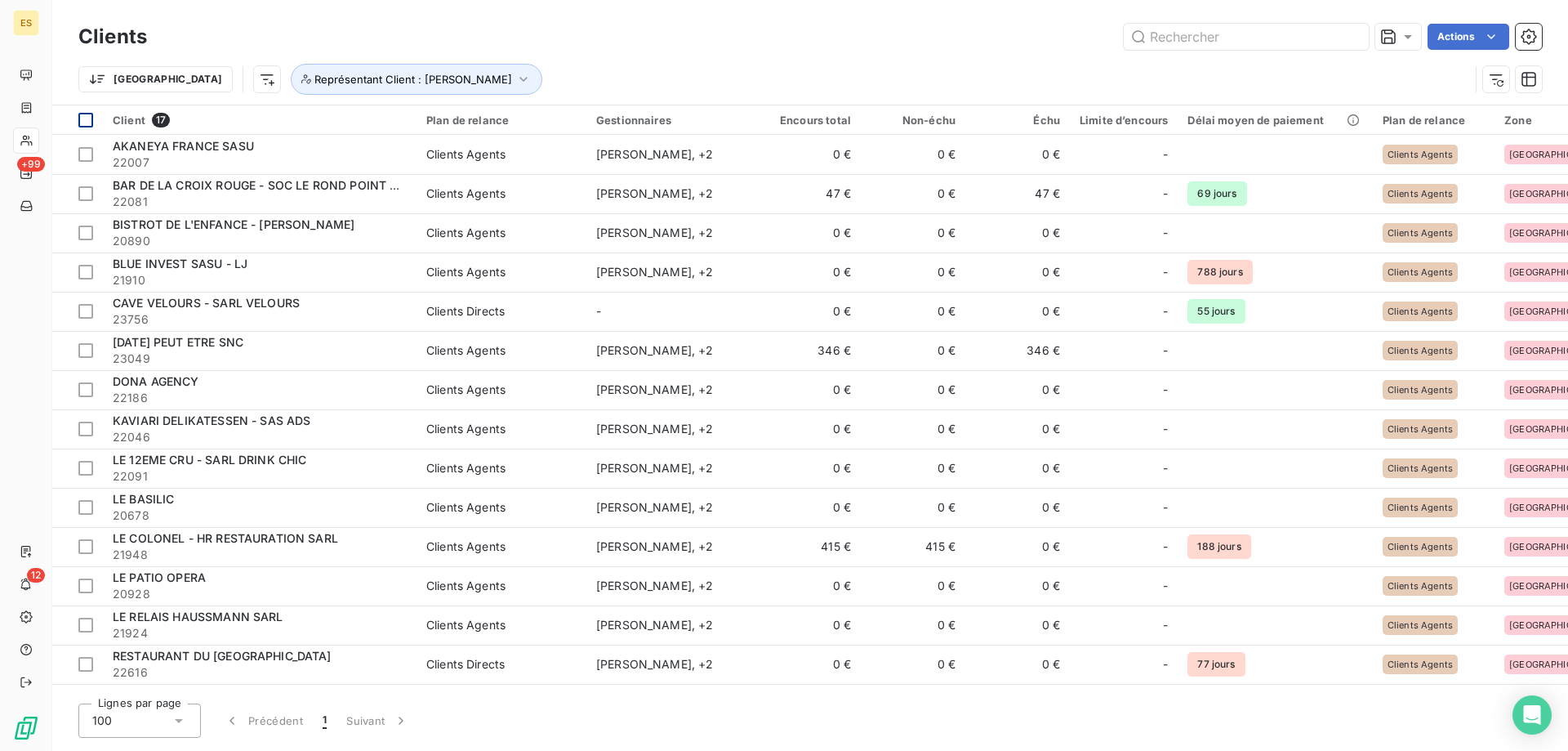
click at [83, 121] on div at bounding box center [86, 121] width 15 height 15
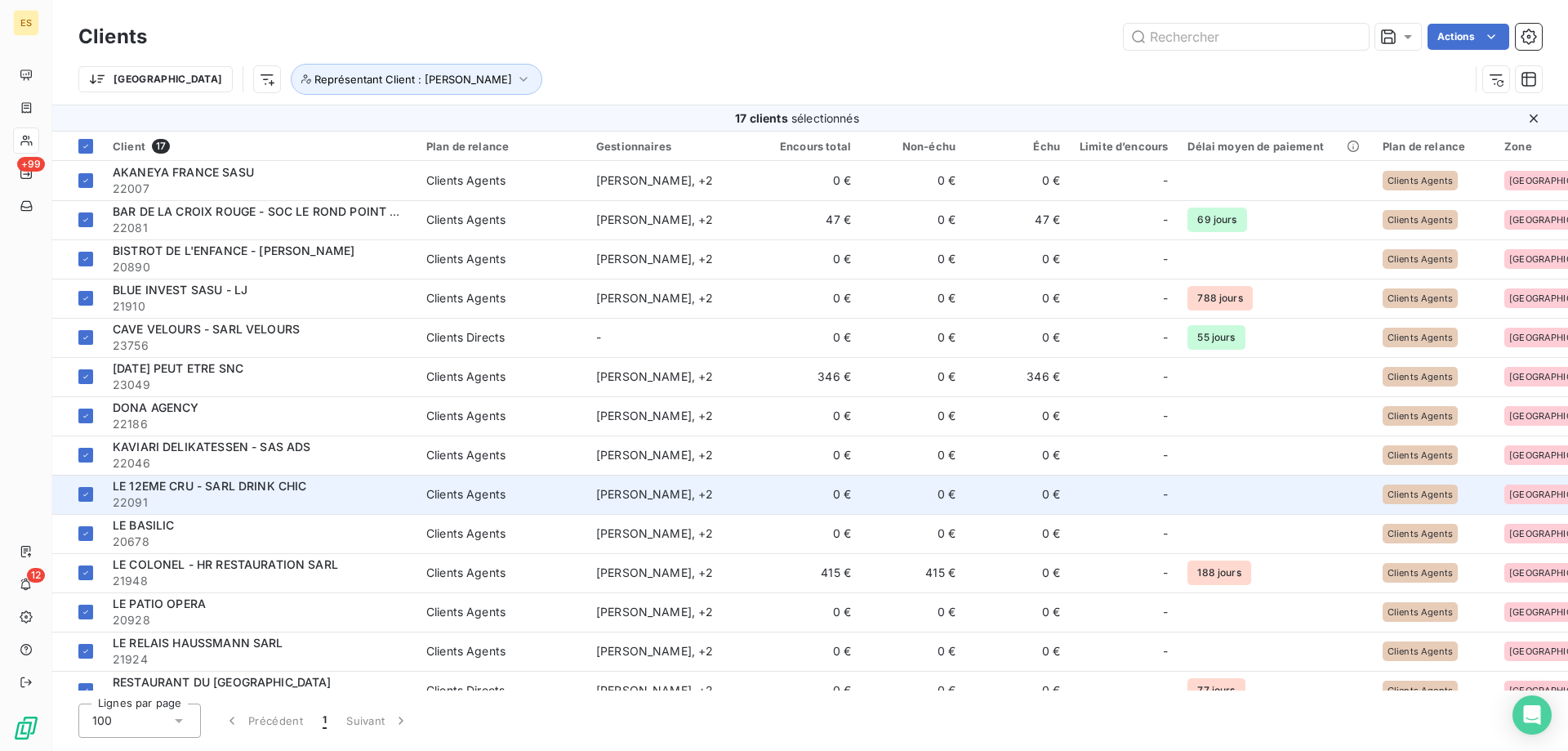
scroll to position [145, 0]
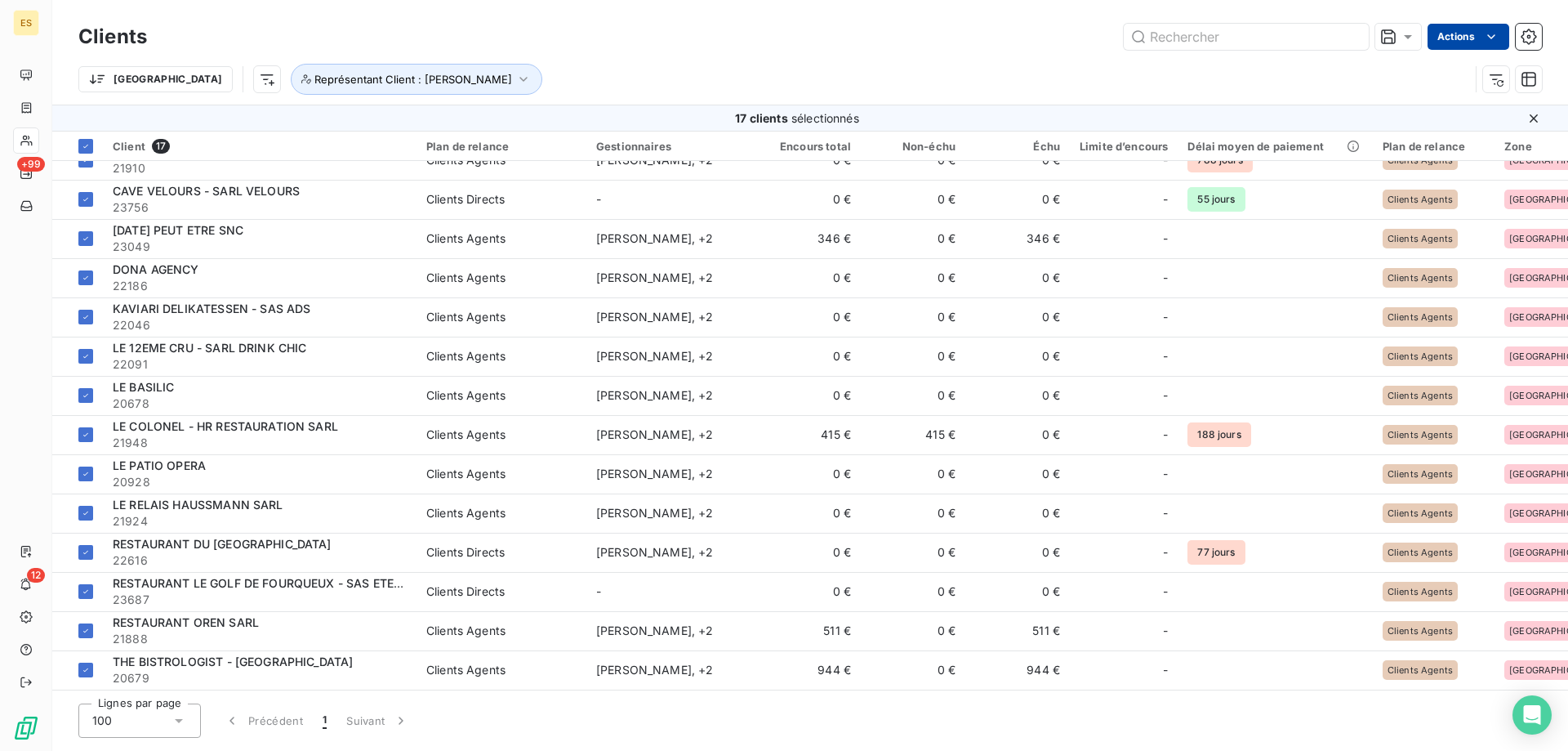
click at [1463, 33] on html "ES +99 12 Clients Actions Trier Représentant Client : [PERSON_NAME] 17 clients …" at bounding box center [784, 375] width 1568 height 751
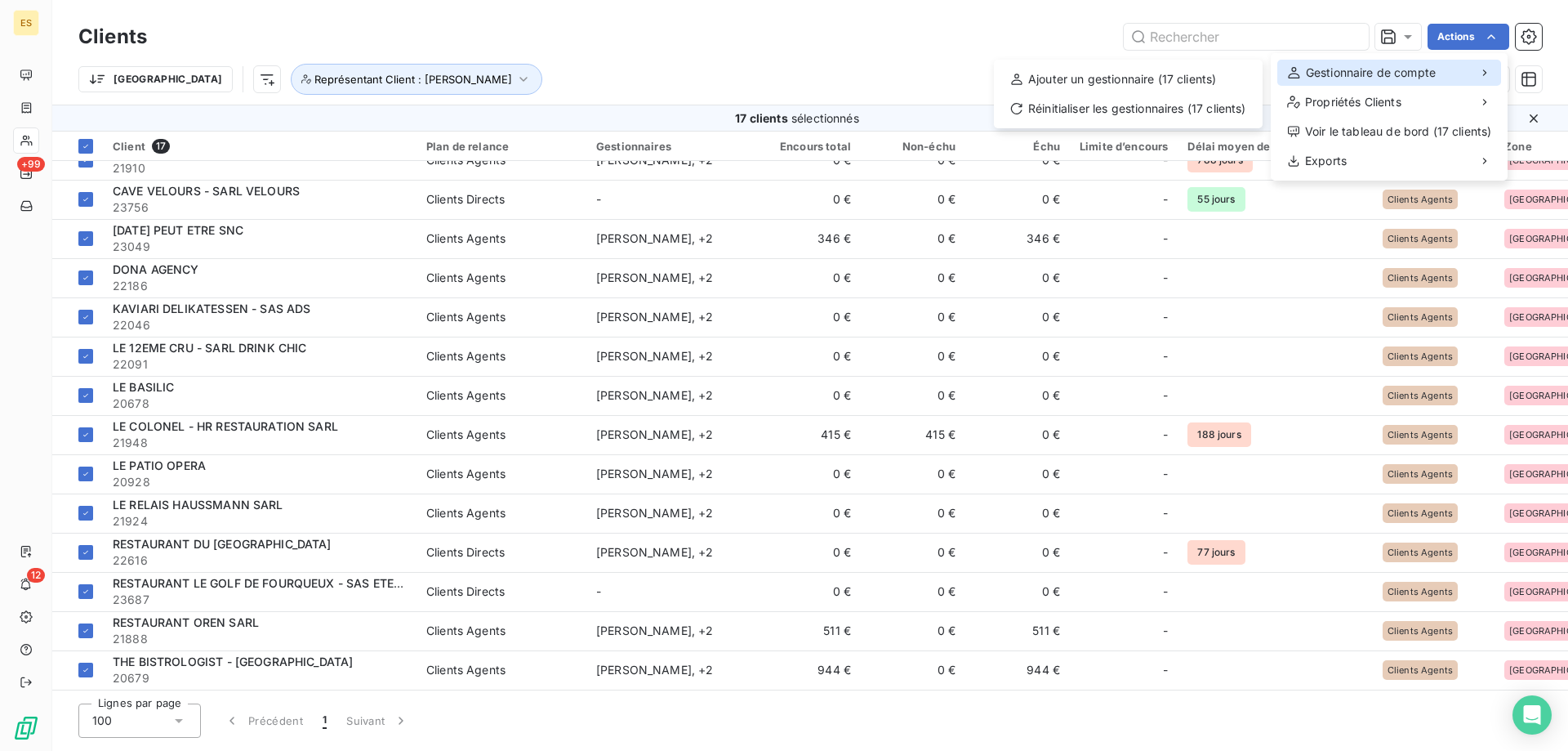
click at [1339, 69] on span "Gestionnaire de compte" at bounding box center [1371, 73] width 130 height 16
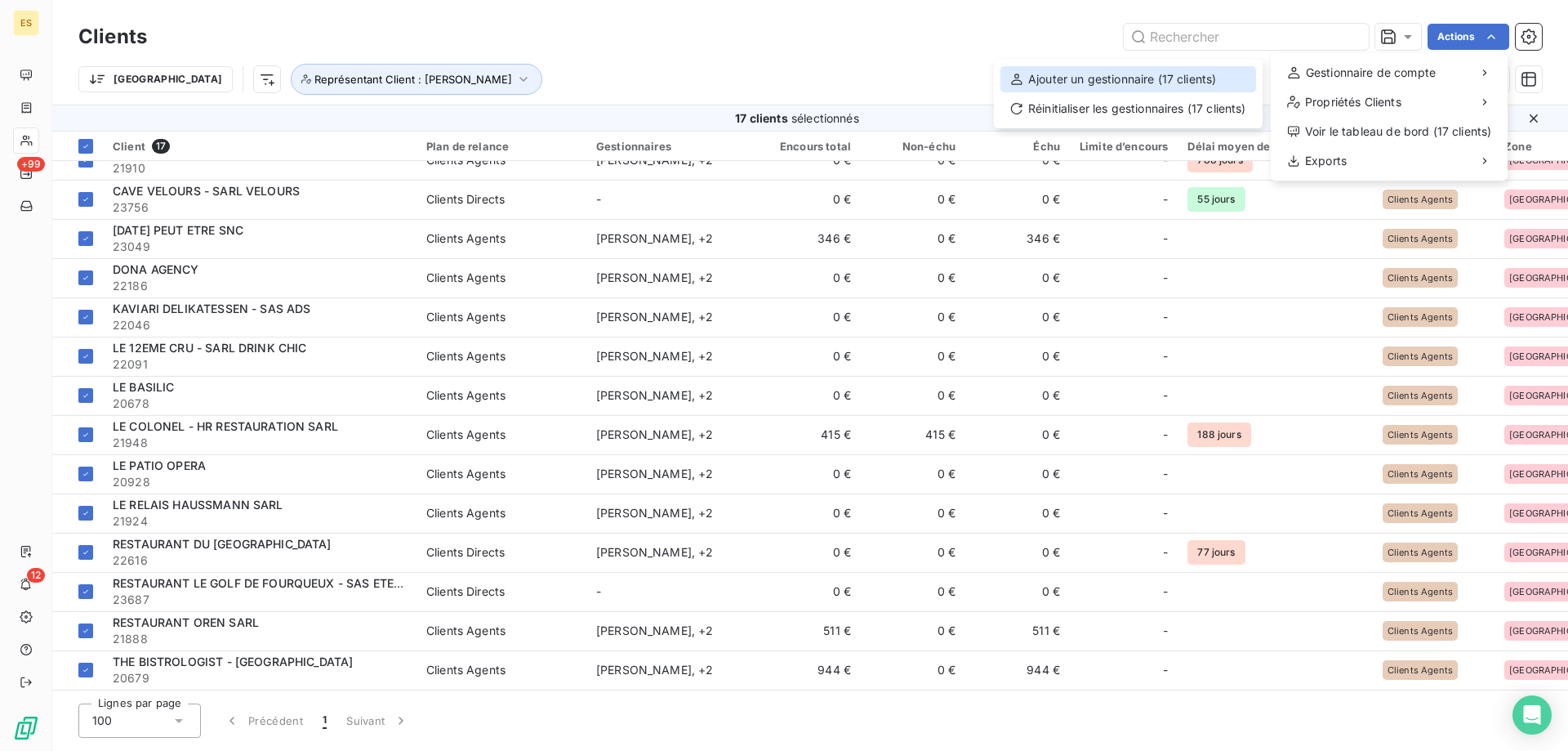
click at [1174, 69] on div "Ajouter un gestionnaire (17 clients)" at bounding box center [1128, 79] width 255 height 26
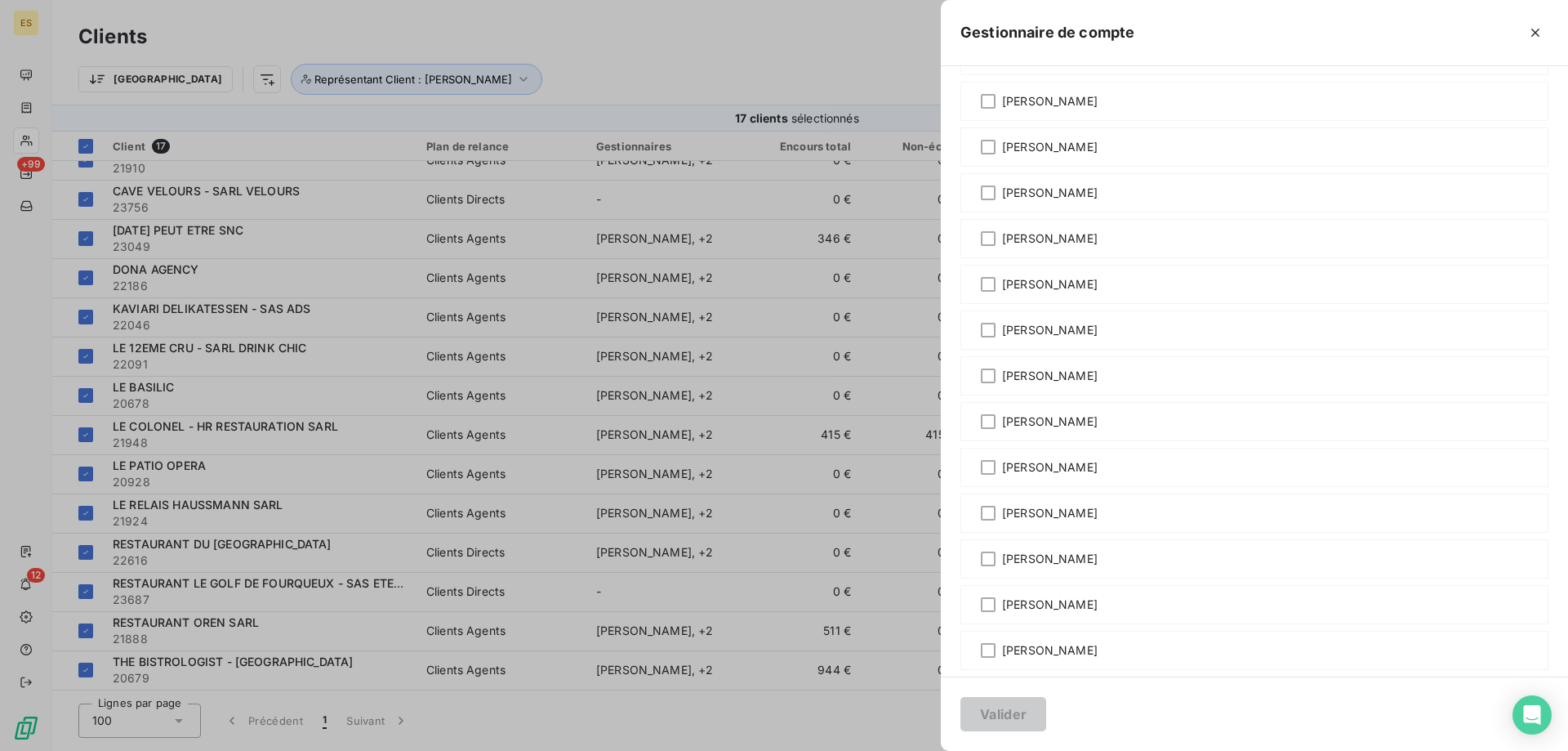
scroll to position [493, 0]
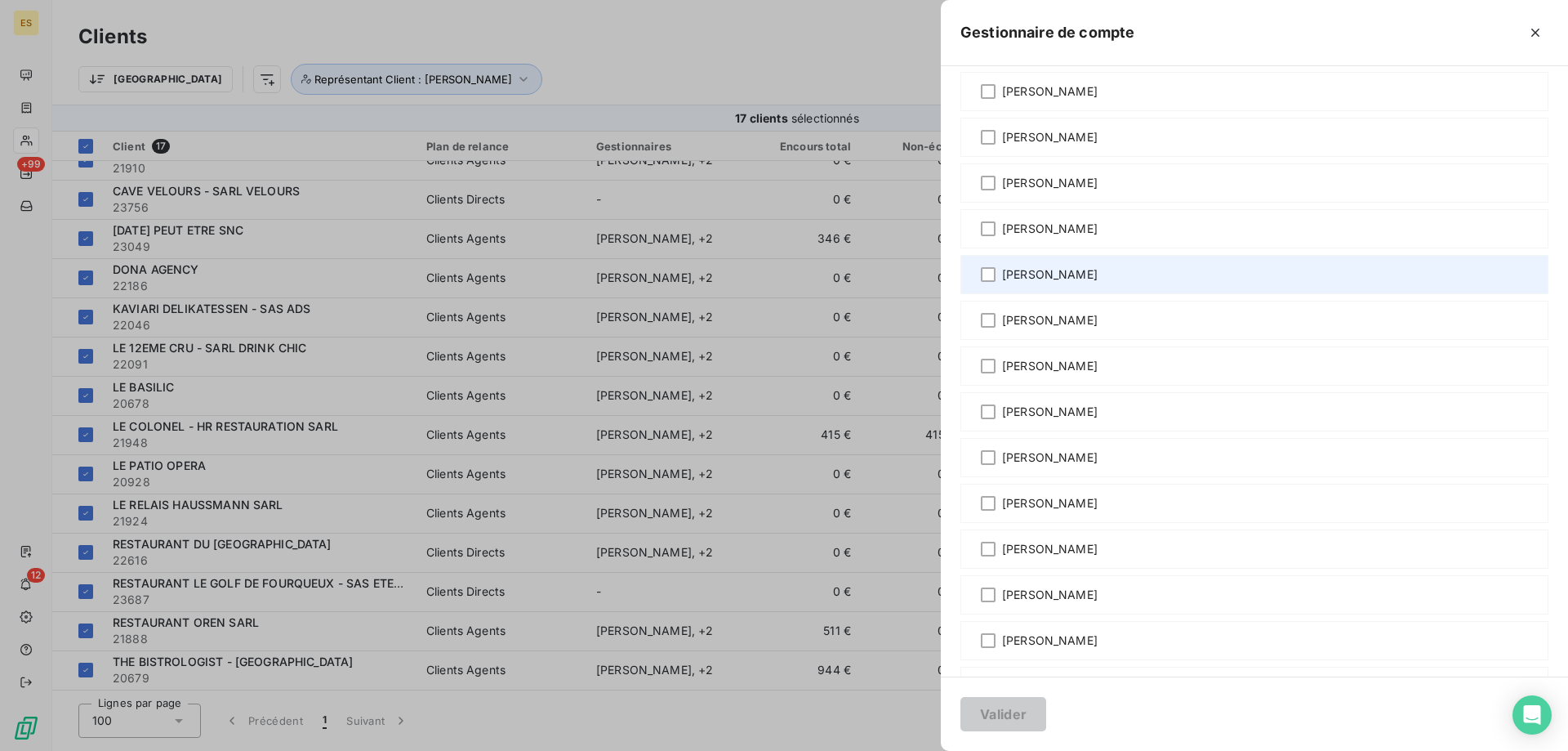
click at [1037, 264] on div "[PERSON_NAME]" at bounding box center [1254, 275] width 589 height 40
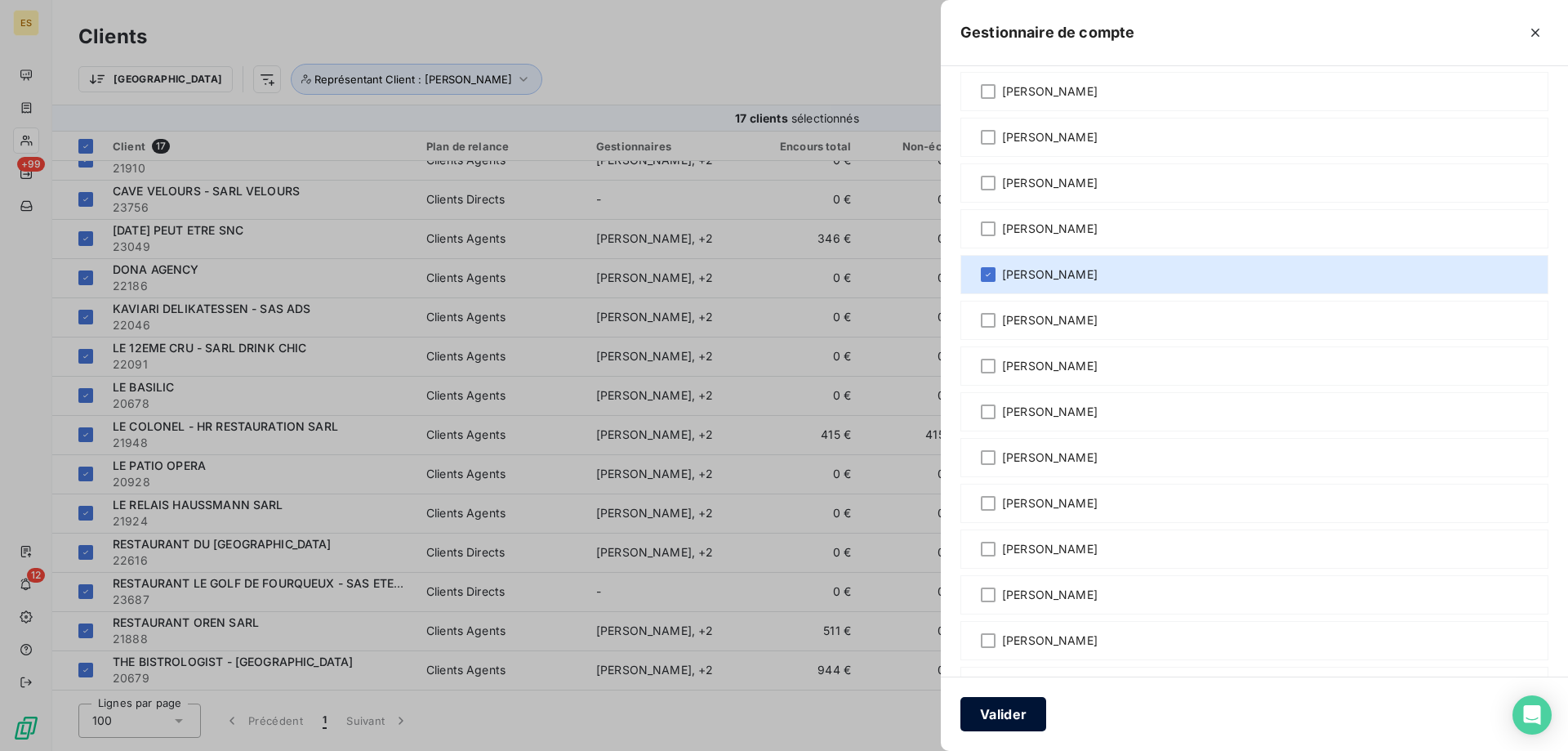
click at [1026, 725] on button "Valider" at bounding box center [1003, 714] width 86 height 34
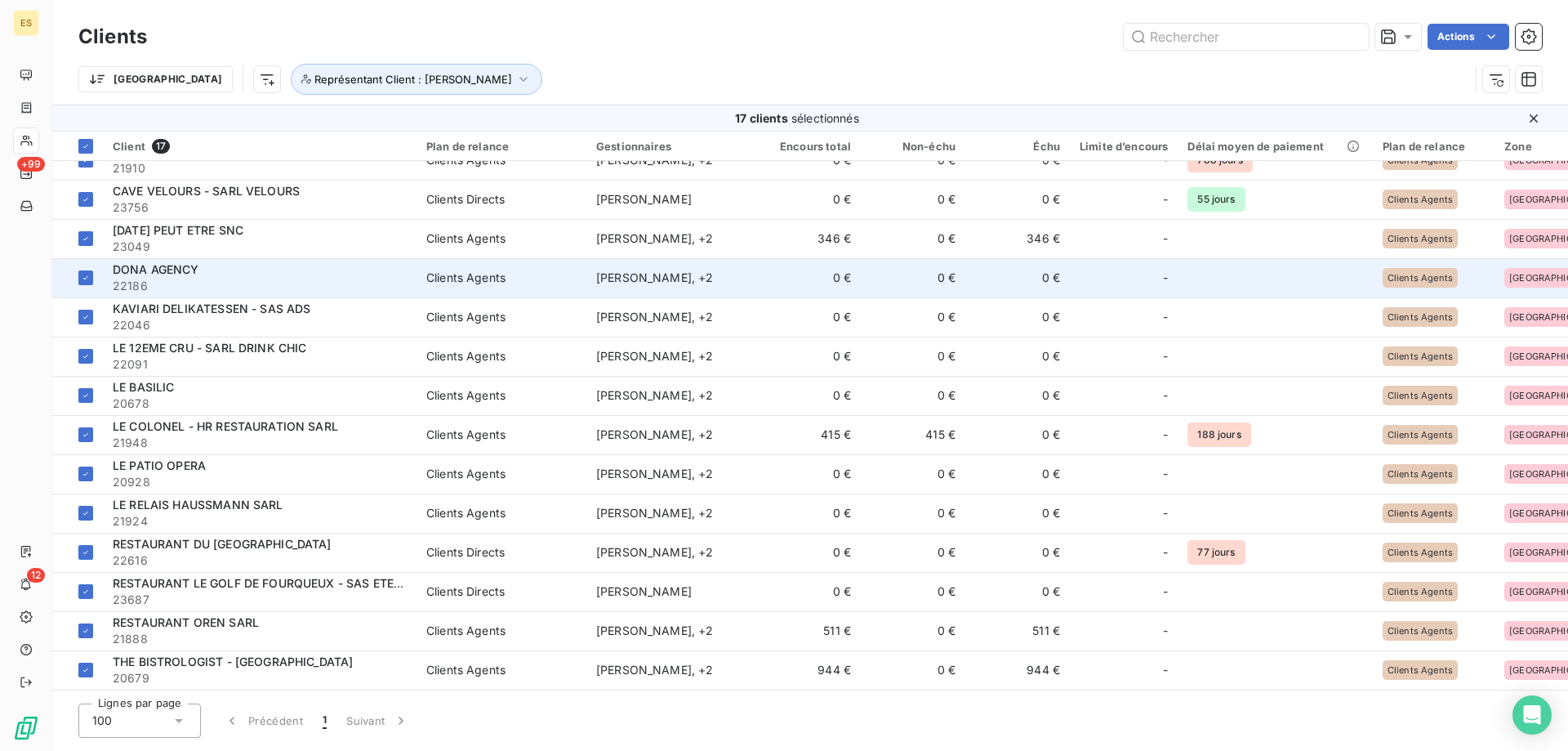
scroll to position [0, 0]
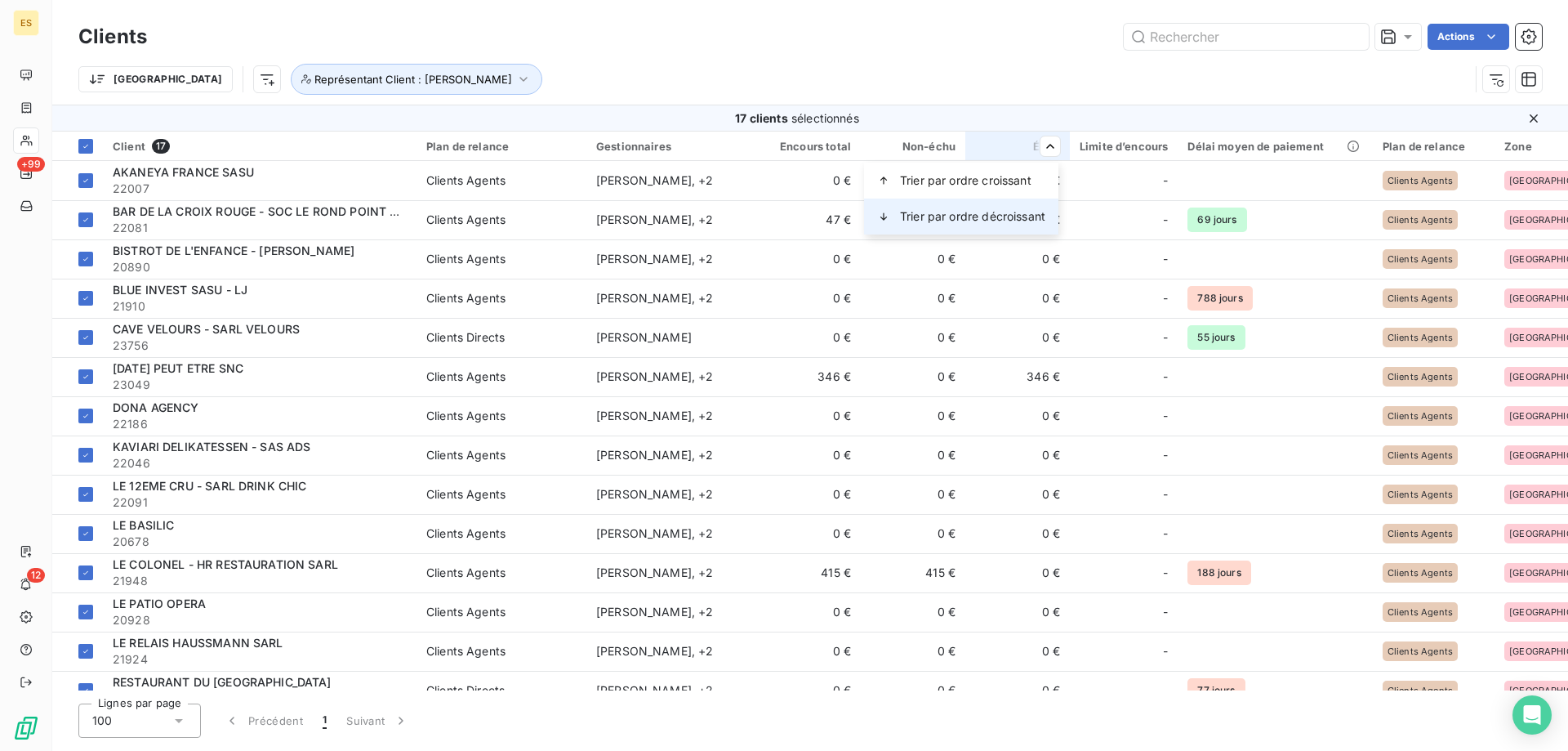
click at [1002, 214] on span "Trier par ordre décroissant" at bounding box center [973, 216] width 145 height 16
